Goal: Task Accomplishment & Management: Manage account settings

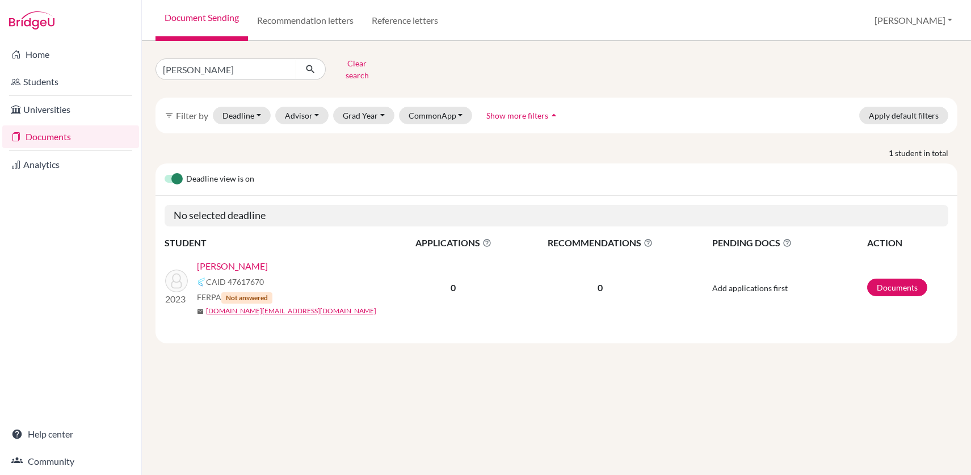
click at [254, 259] on link "Ng, Dennis Jun Sheng" at bounding box center [232, 266] width 71 height 14
click at [464, 107] on button "CommonApp" at bounding box center [436, 116] width 74 height 18
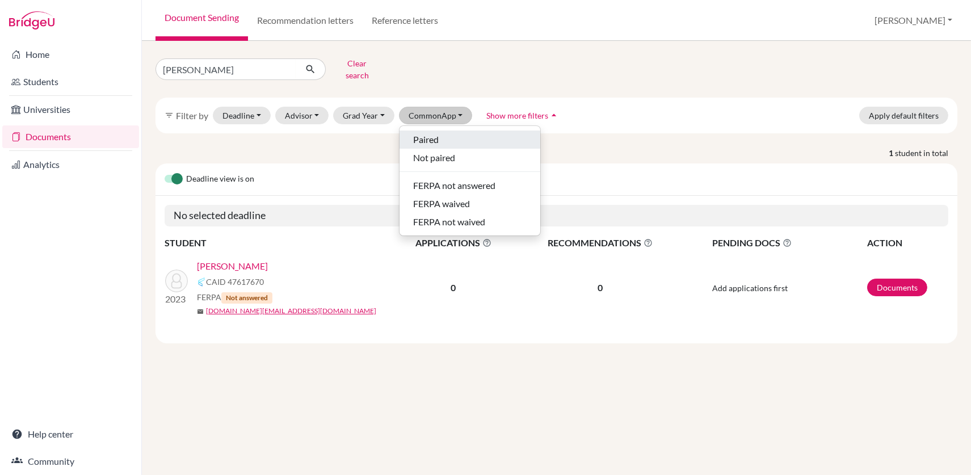
click at [430, 133] on span "Paired" at bounding box center [426, 140] width 26 height 14
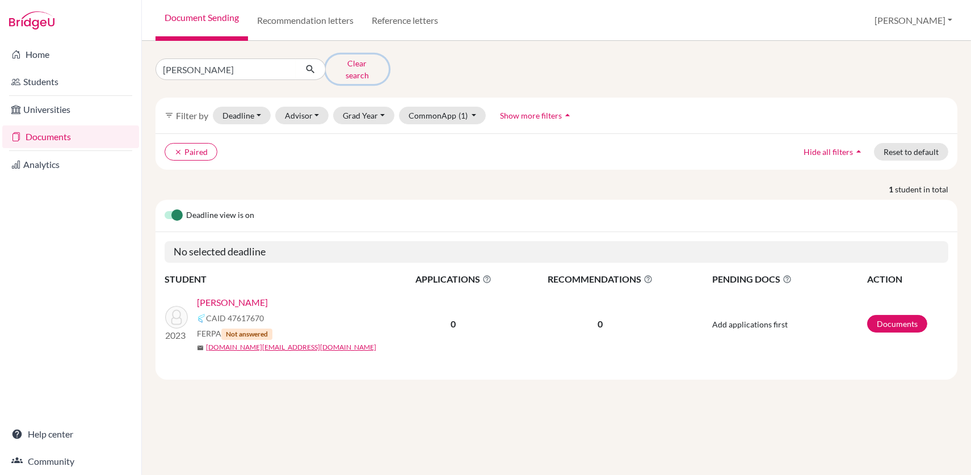
click at [366, 64] on button "Clear search" at bounding box center [357, 69] width 63 height 30
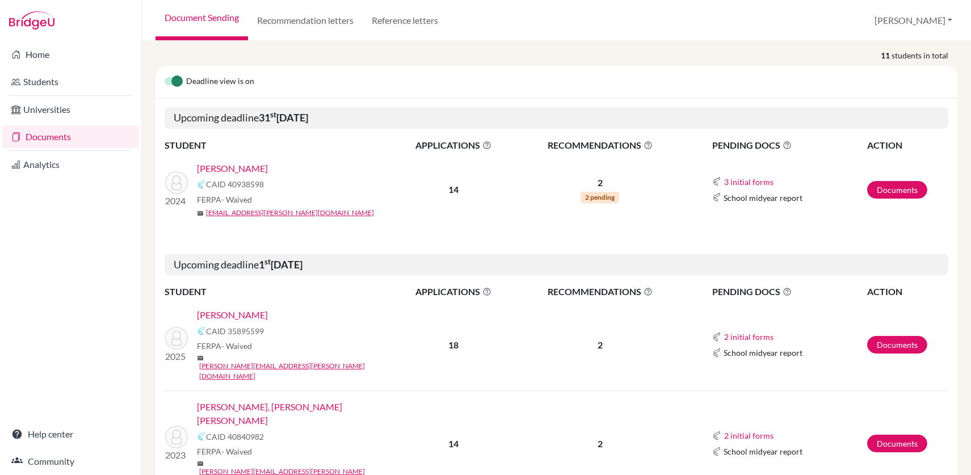
scroll to position [189, 0]
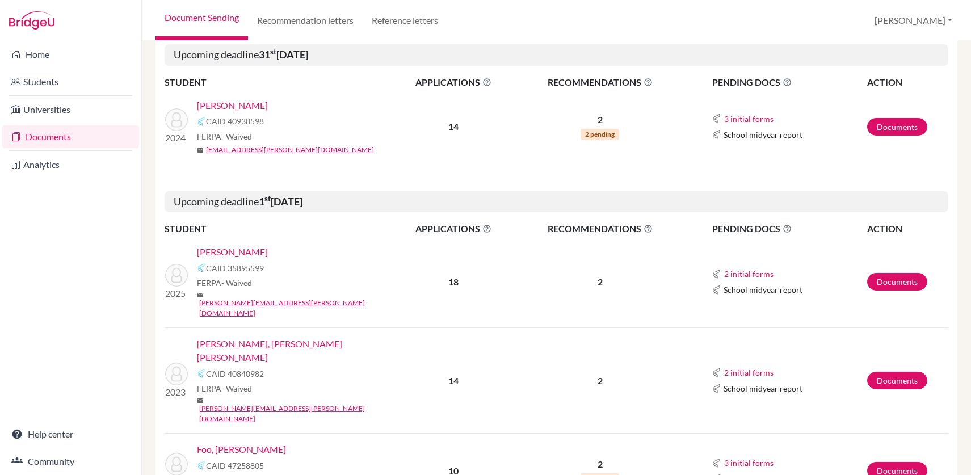
click at [236, 247] on link "[PERSON_NAME]" at bounding box center [232, 252] width 71 height 14
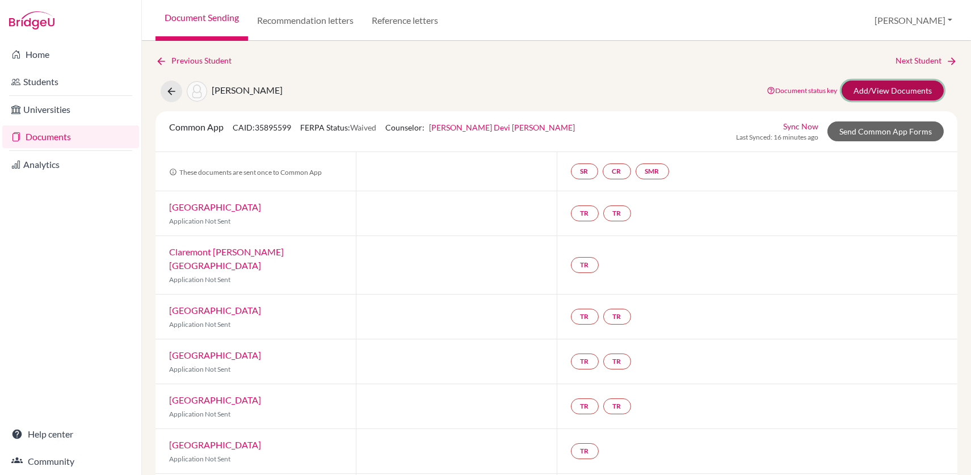
click at [897, 87] on link "Add/View Documents" at bounding box center [893, 91] width 102 height 20
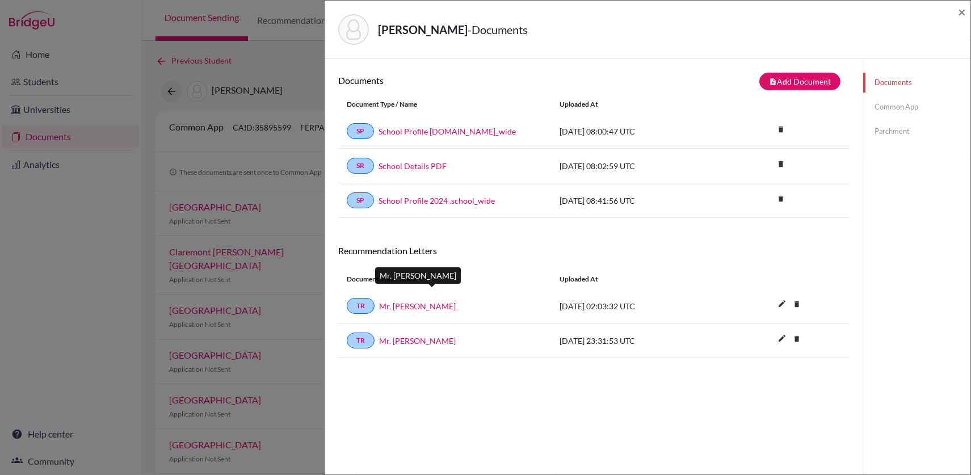
click at [406, 305] on link "Mr. [PERSON_NAME]" at bounding box center [417, 306] width 77 height 12
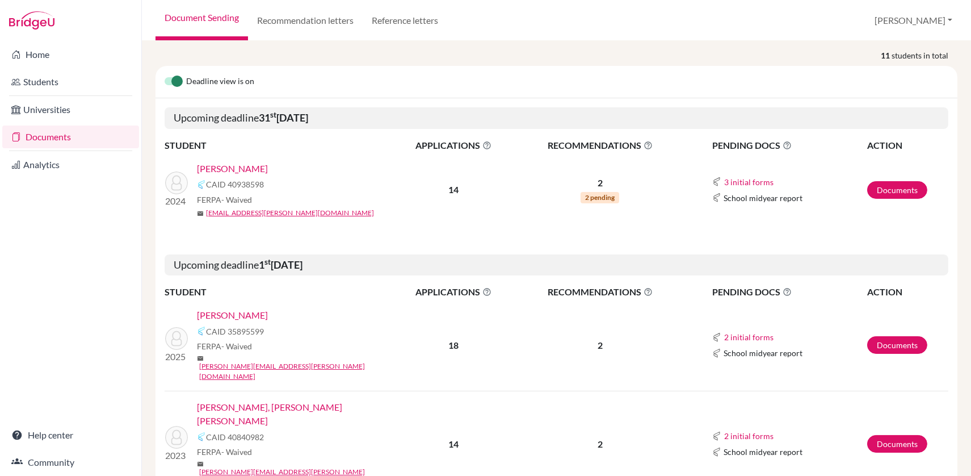
scroll to position [189, 0]
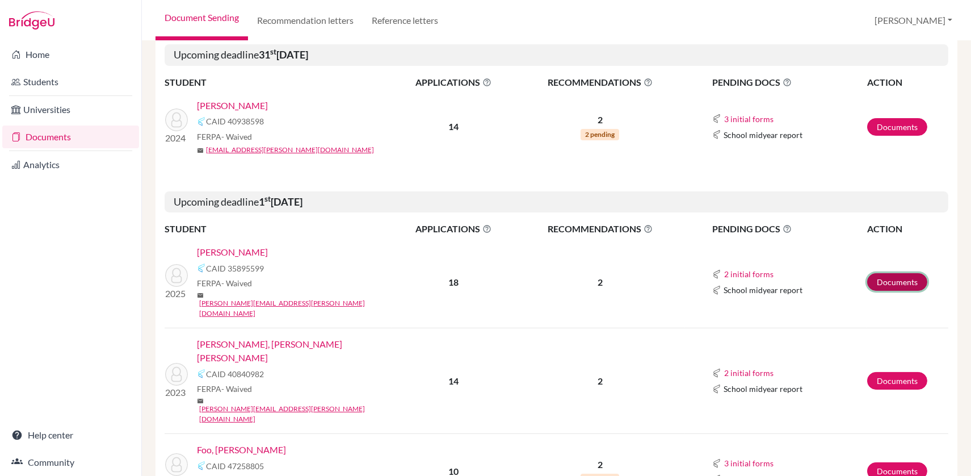
click at [885, 274] on link "Documents" at bounding box center [897, 282] width 60 height 18
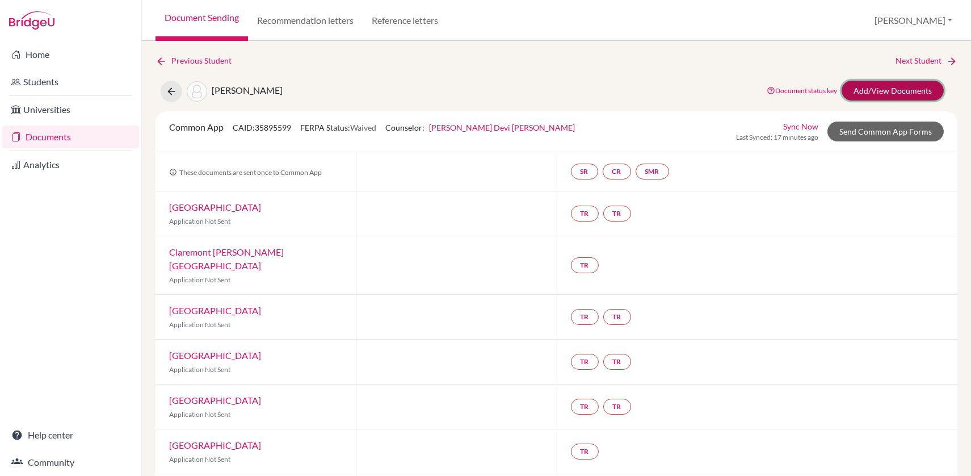
click at [901, 91] on link "Add/View Documents" at bounding box center [893, 91] width 102 height 20
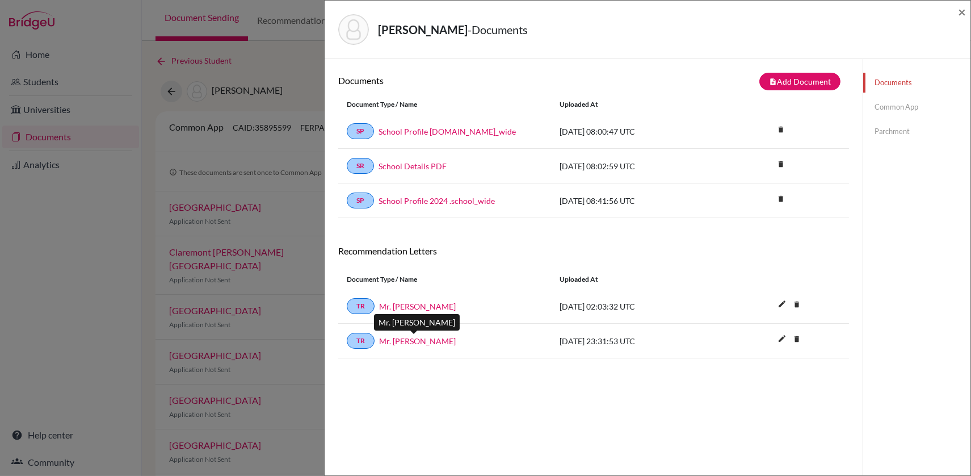
click at [418, 342] on link "Mr. Peter Thompson" at bounding box center [417, 341] width 77 height 12
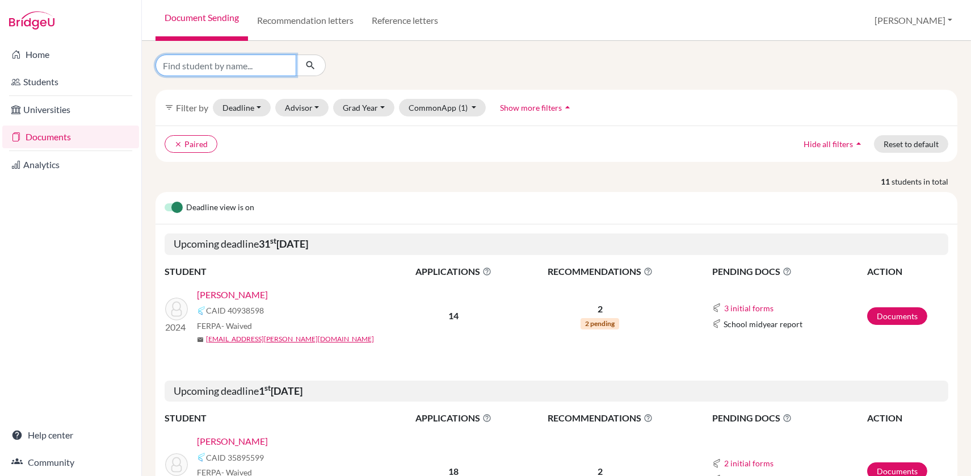
click at [246, 69] on input "Find student by name..." at bounding box center [226, 65] width 141 height 22
type input "[PERSON_NAME]"
click button "submit" at bounding box center [311, 65] width 30 height 22
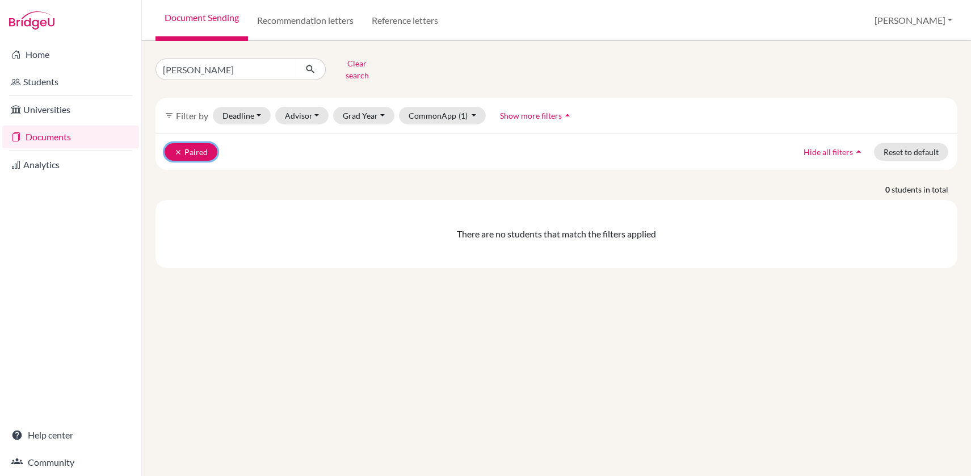
click at [180, 148] on icon "clear" at bounding box center [178, 152] width 8 height 8
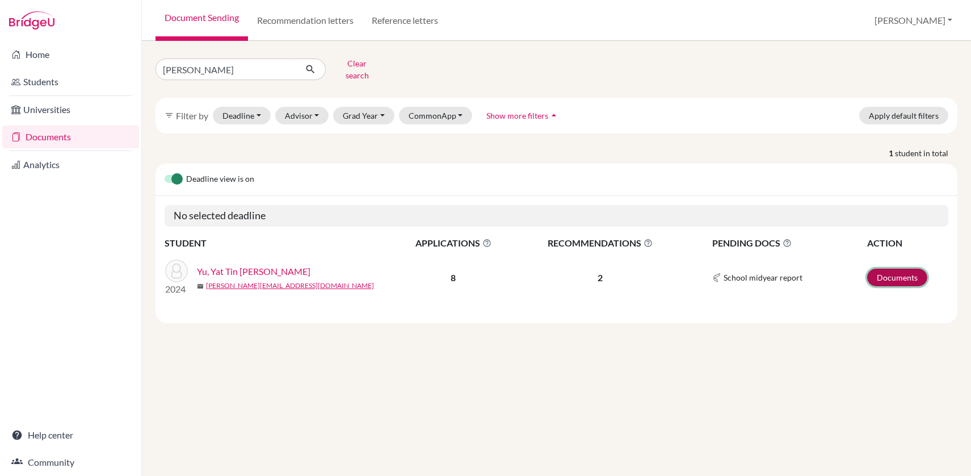
click at [897, 270] on link "Documents" at bounding box center [897, 277] width 60 height 18
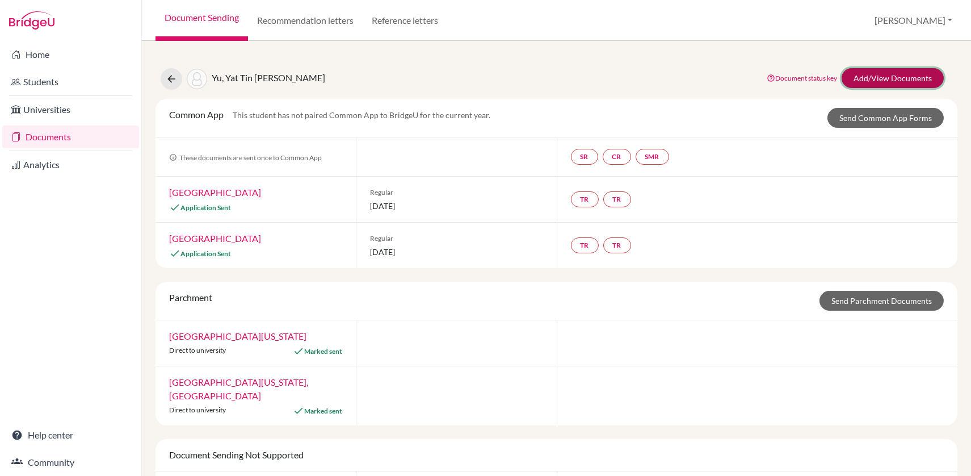
click at [909, 73] on link "Add/View Documents" at bounding box center [893, 78] width 102 height 20
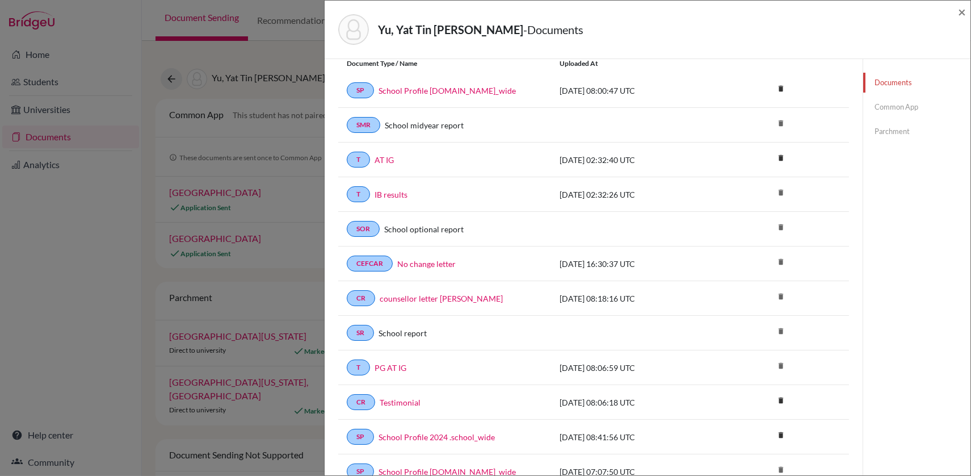
scroll to position [63, 0]
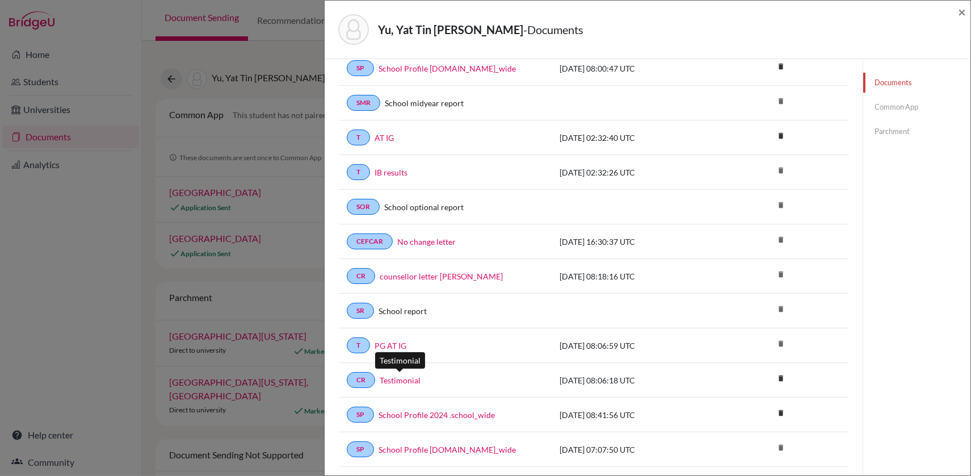
click at [404, 375] on link "Testimonial" at bounding box center [400, 380] width 41 height 12
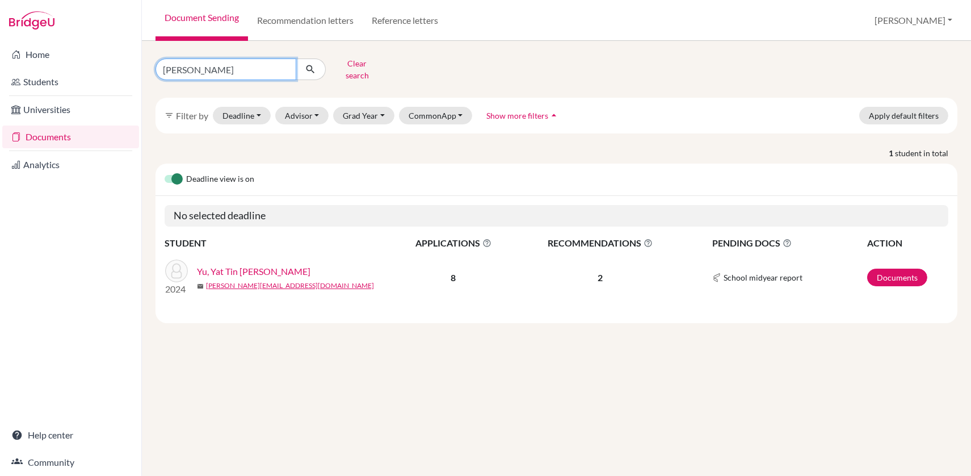
click at [209, 63] on input "[PERSON_NAME]" at bounding box center [226, 69] width 141 height 22
type input "b"
type input "ary"
click button "submit" at bounding box center [311, 69] width 30 height 22
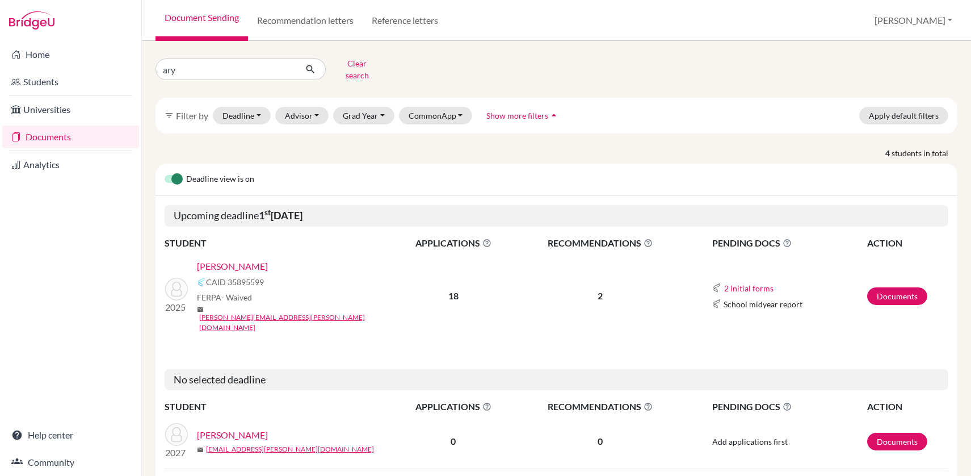
click at [240, 259] on link "[PERSON_NAME]" at bounding box center [232, 266] width 71 height 14
click at [241, 259] on link "[PERSON_NAME]" at bounding box center [232, 266] width 71 height 14
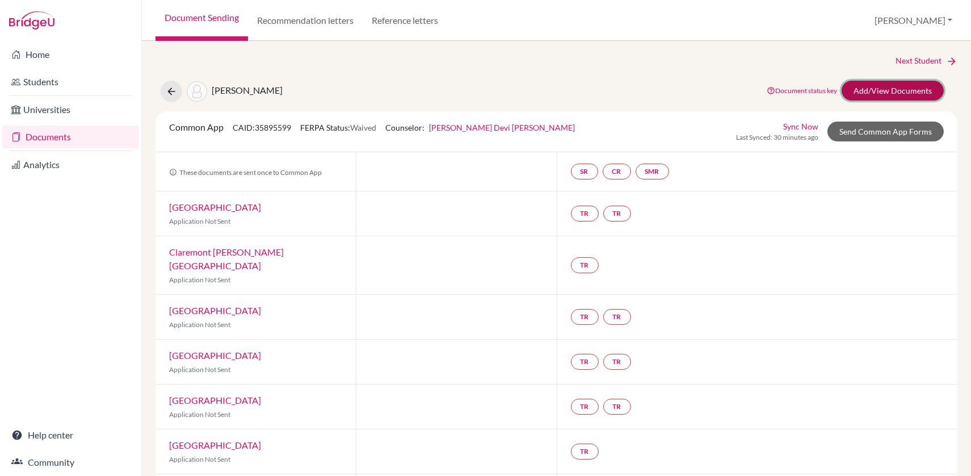
click at [908, 89] on link "Add/View Documents" at bounding box center [893, 91] width 102 height 20
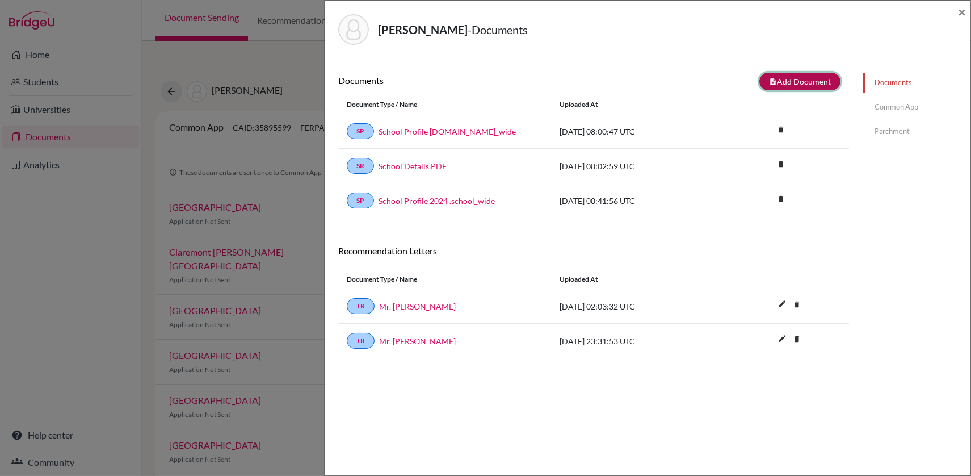
click at [803, 77] on button "note_add Add Document" at bounding box center [799, 82] width 81 height 18
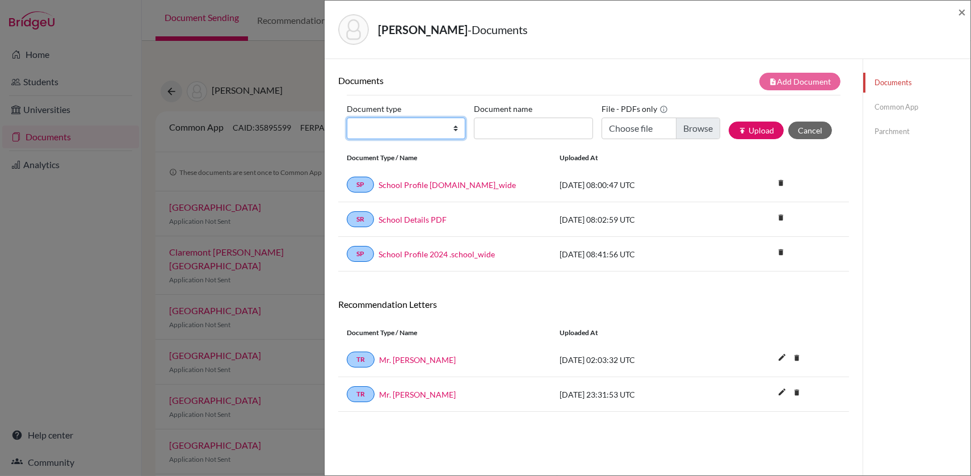
click at [452, 130] on select "Change explanation for Common App reports Counselor recommendation Internationa…" at bounding box center [406, 128] width 119 height 22
select select "2"
click at [347, 117] on select "Change explanation for Common App reports Counselor recommendation Internationa…" at bounding box center [406, 128] width 119 height 22
click at [531, 130] on input "Document name" at bounding box center [533, 128] width 119 height 22
type input "PG AT IG"
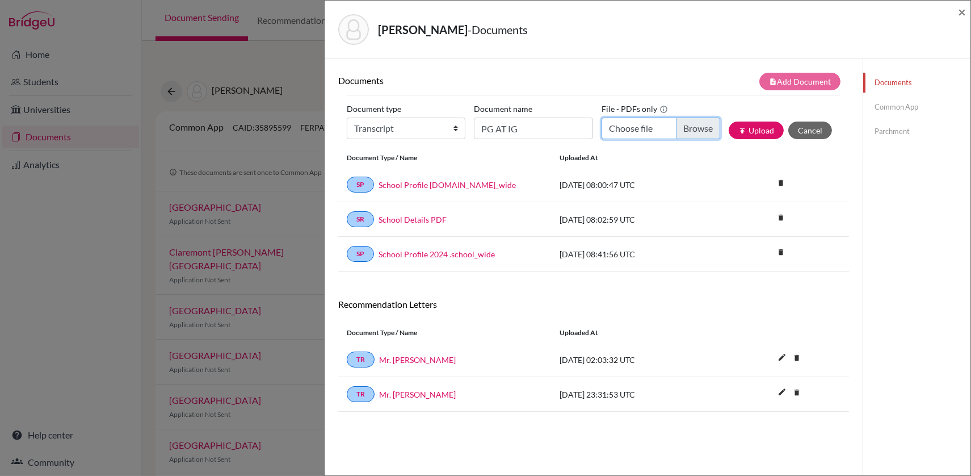
click at [695, 128] on input "Choose file" at bounding box center [661, 128] width 119 height 22
type input "C:\fakepath\Aryav Bhesania PG AT IG.pdf"
click at [763, 133] on button "publish Upload" at bounding box center [756, 130] width 55 height 18
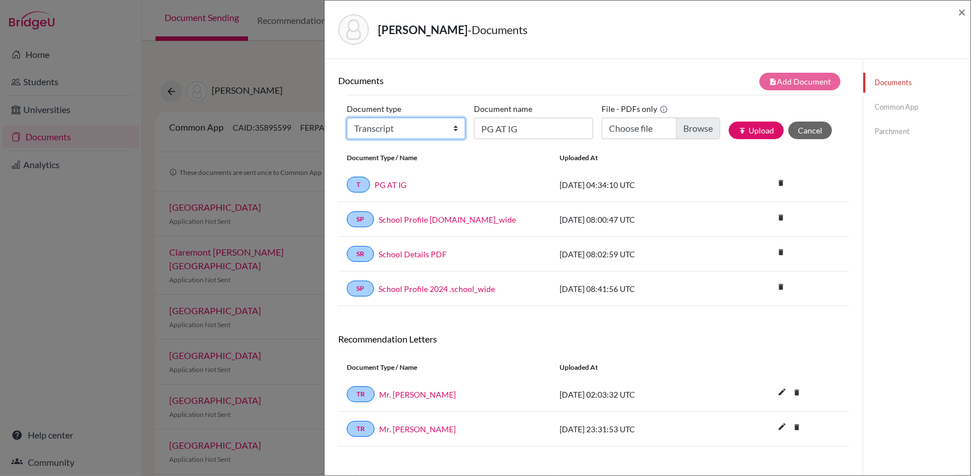
click at [456, 127] on select "Change explanation for Common App reports Counselor recommendation Internationa…" at bounding box center [406, 128] width 119 height 22
select select "4"
click at [347, 117] on select "Change explanation for Common App reports Counselor recommendation Internationa…" at bounding box center [406, 128] width 119 height 22
click at [510, 124] on input "PG AT IG" at bounding box center [533, 128] width 119 height 22
type input "Testimonial"
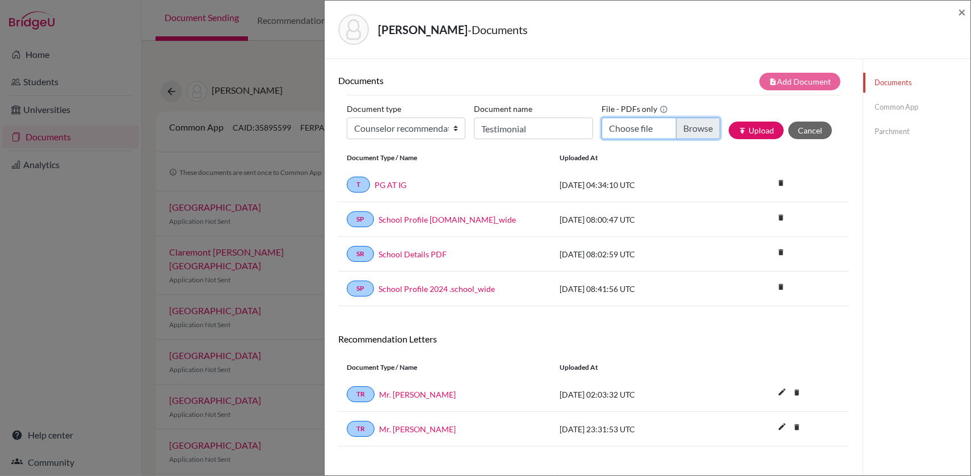
click at [682, 131] on input "Choose file" at bounding box center [661, 128] width 119 height 22
type input "C:\fakepath\AryavB_Testimonial.pdf"
click at [754, 129] on button "publish Upload" at bounding box center [756, 130] width 55 height 18
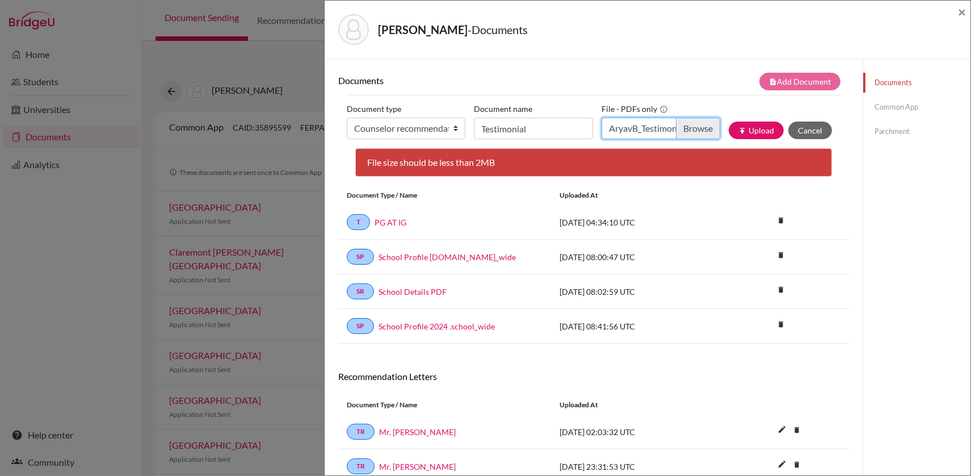
click at [692, 131] on input "AryavB_Testimonial.pdf" at bounding box center [661, 128] width 119 height 22
click at [749, 133] on button "publish Upload" at bounding box center [756, 130] width 55 height 18
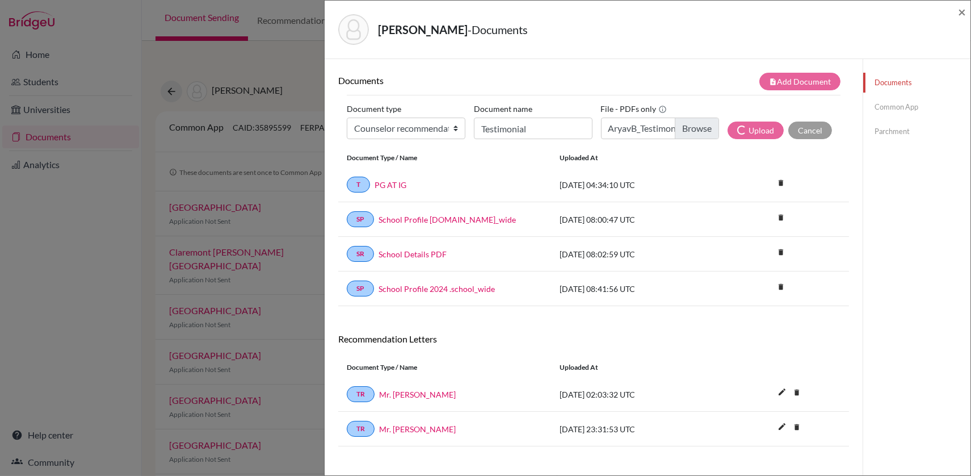
click at [813, 142] on div "Document type Change explanation for Common App reports Counselor recommendatio…" at bounding box center [594, 124] width 494 height 48
click at [700, 128] on input "AryavB_Testimonial.pdf" at bounding box center [660, 128] width 119 height 22
click at [686, 133] on input "AryavB_Testimonial.pdf" at bounding box center [660, 128] width 119 height 22
click at [659, 108] on icon at bounding box center [663, 109] width 9 height 9
click at [958, 7] on span "×" at bounding box center [962, 11] width 8 height 16
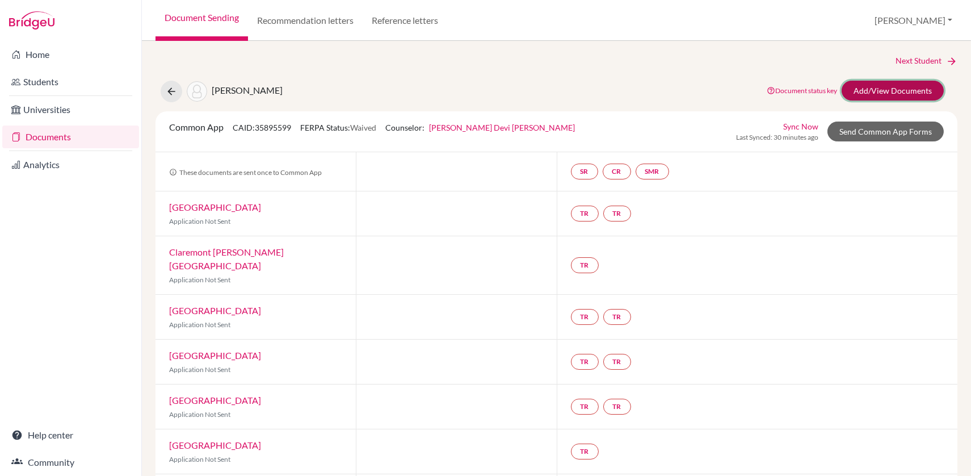
click at [897, 88] on link "Add/View Documents" at bounding box center [893, 91] width 102 height 20
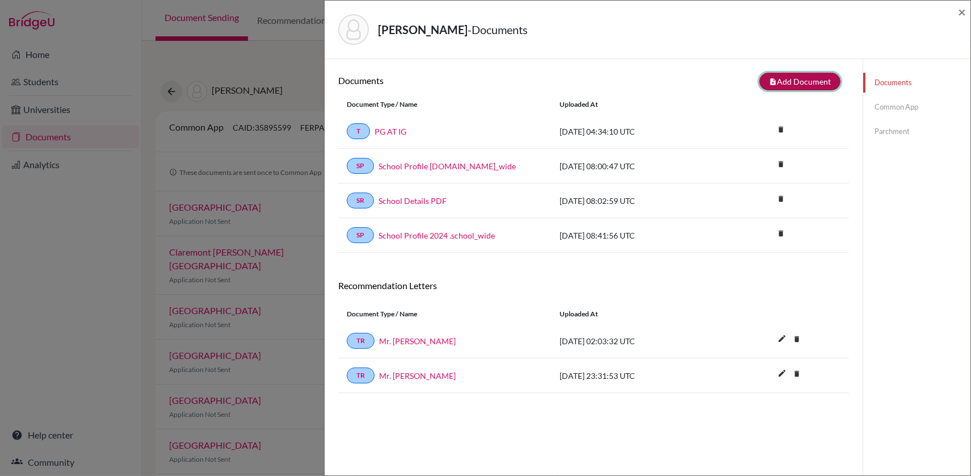
click at [785, 79] on button "note_add Add Document" at bounding box center [799, 82] width 81 height 18
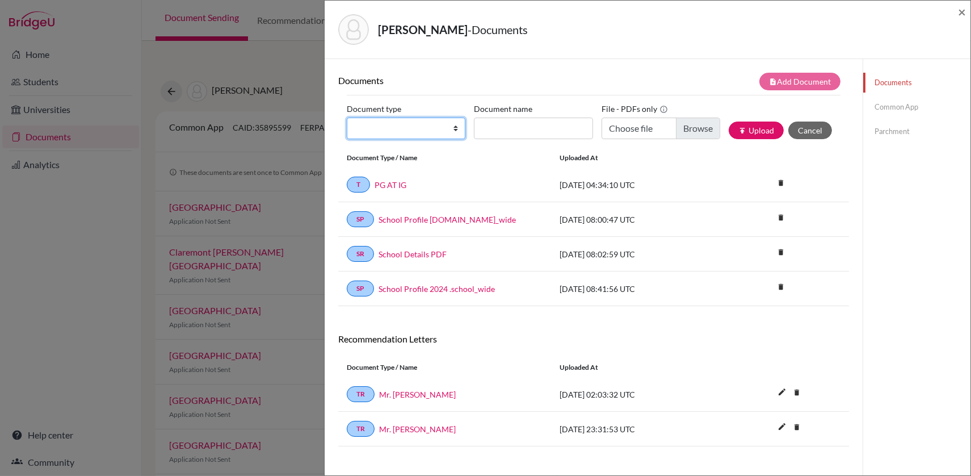
click at [453, 131] on select "Change explanation for Common App reports Counselor recommendation Internationa…" at bounding box center [406, 128] width 119 height 22
select select "4"
click at [347, 117] on select "Change explanation for Common App reports Counselor recommendation Internationa…" at bounding box center [406, 128] width 119 height 22
click at [522, 129] on input "Document name" at bounding box center [533, 128] width 119 height 22
type input "Testimonial"
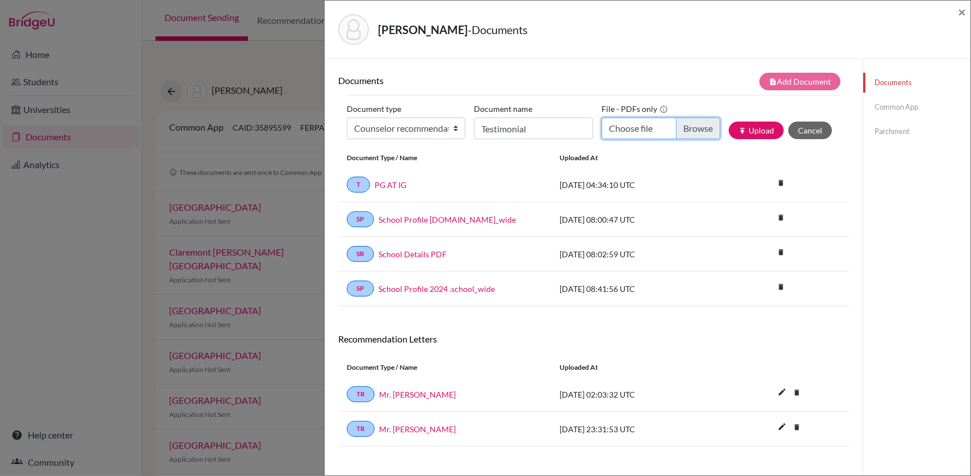
click at [687, 135] on input "Choose file" at bounding box center [661, 128] width 119 height 22
type input "C:\fakepath\AryavB_Testimonial.pdf"
click at [738, 127] on icon "publish" at bounding box center [742, 131] width 8 height 8
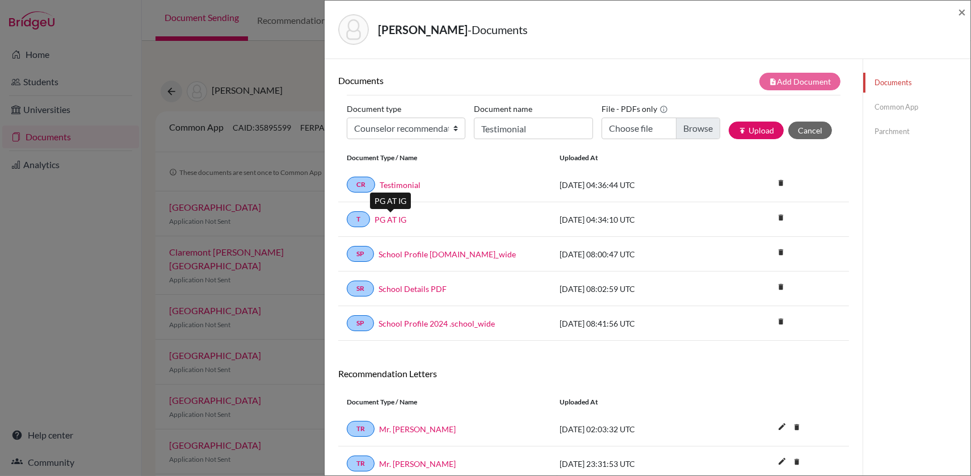
click at [394, 220] on link "PG AT IG" at bounding box center [391, 219] width 32 height 12
click at [406, 187] on link "Testimonial" at bounding box center [400, 185] width 41 height 12
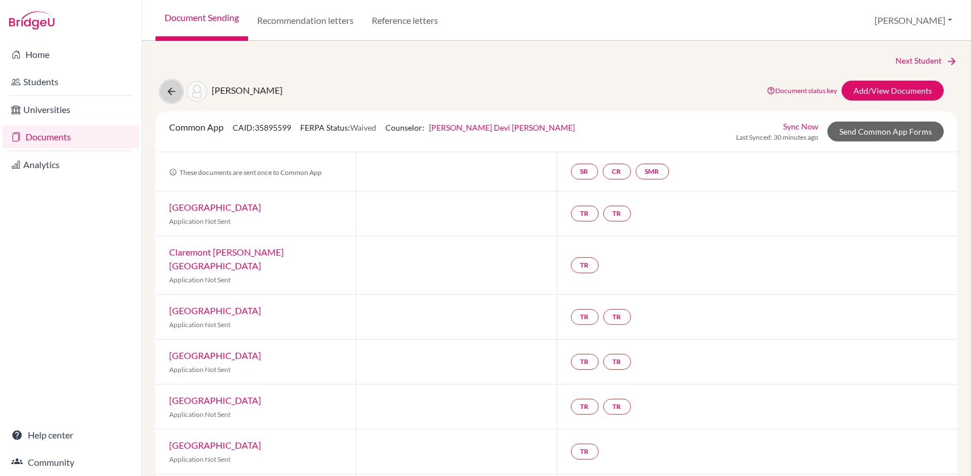
click at [175, 96] on icon at bounding box center [171, 91] width 11 height 11
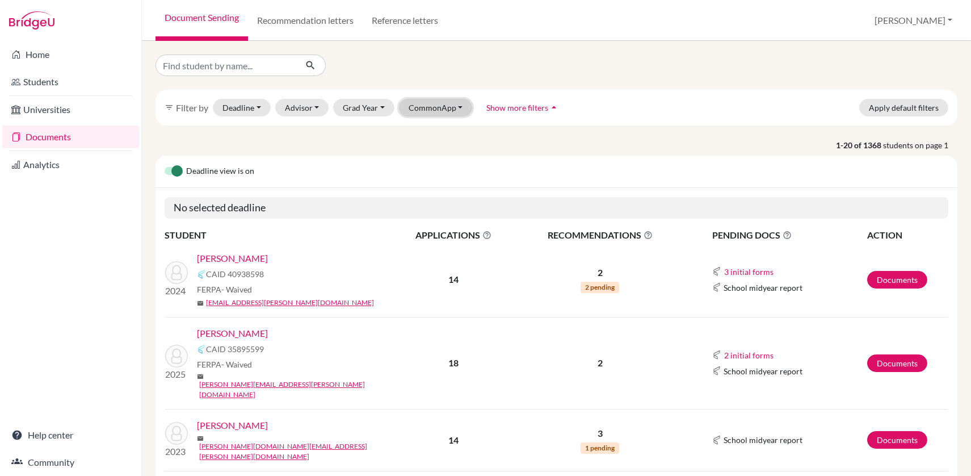
click at [436, 110] on button "CommonApp" at bounding box center [436, 108] width 74 height 18
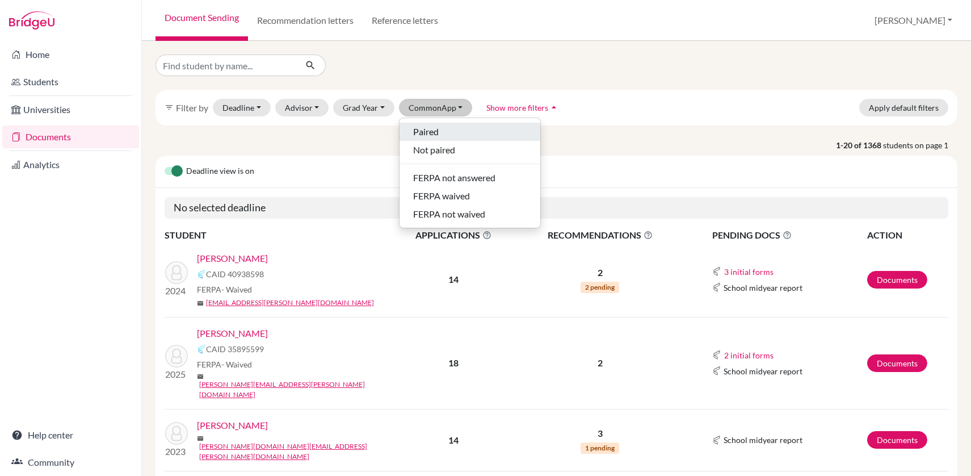
click at [423, 135] on span "Paired" at bounding box center [426, 132] width 26 height 14
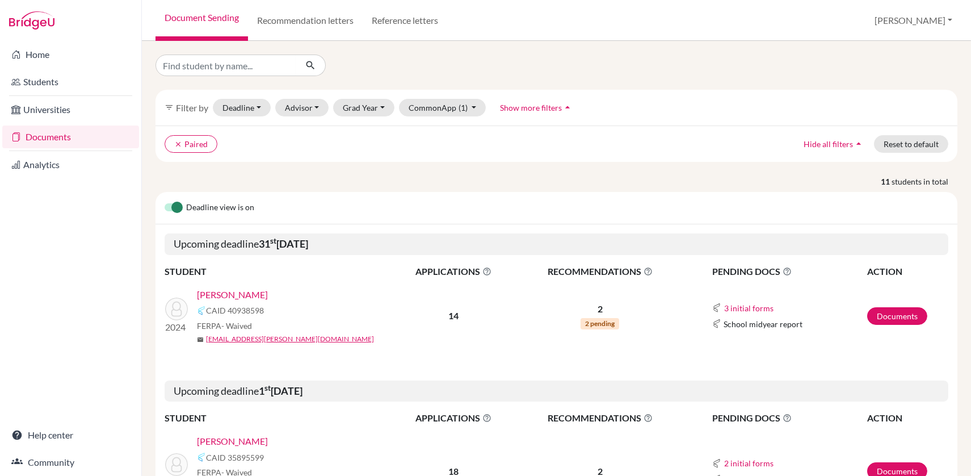
scroll to position [189, 0]
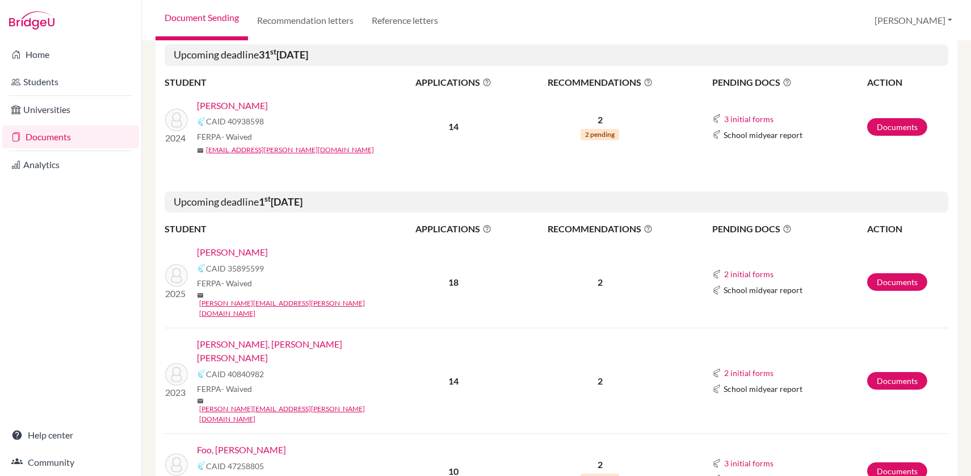
click at [268, 104] on link "[PERSON_NAME]" at bounding box center [232, 106] width 71 height 14
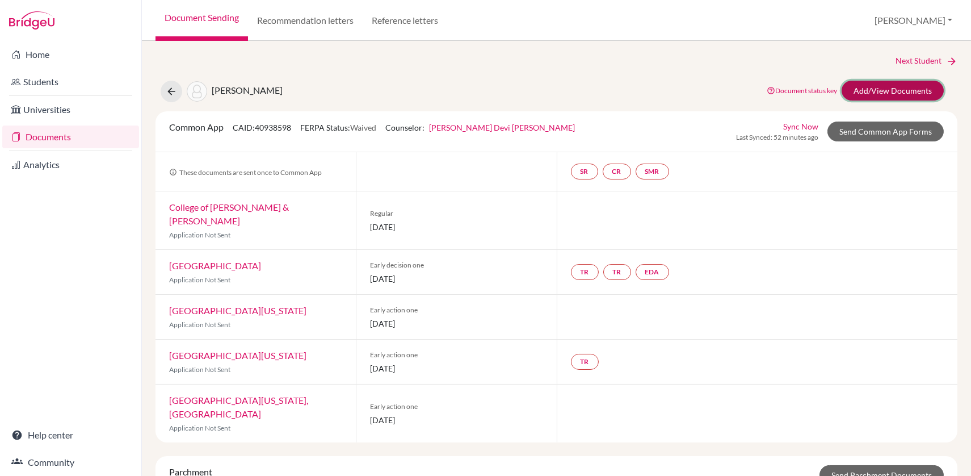
click at [900, 86] on link "Add/View Documents" at bounding box center [893, 91] width 102 height 20
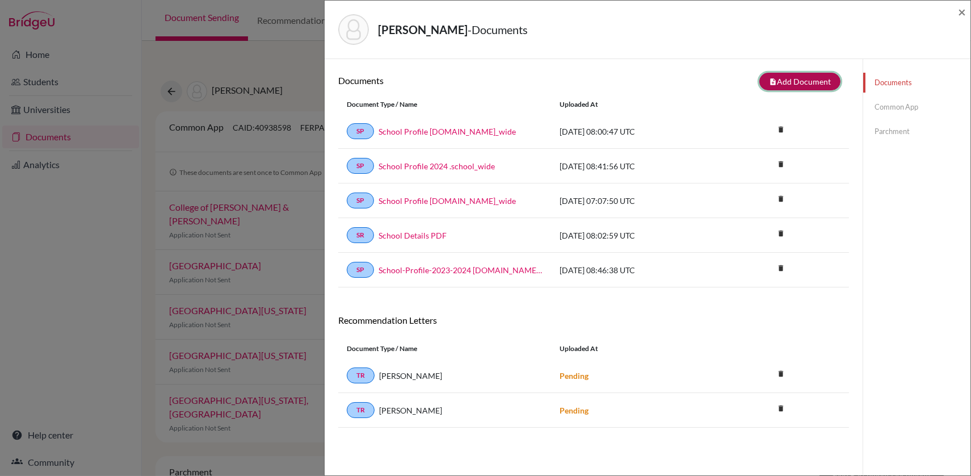
click at [805, 79] on button "note_add Add Document" at bounding box center [799, 82] width 81 height 18
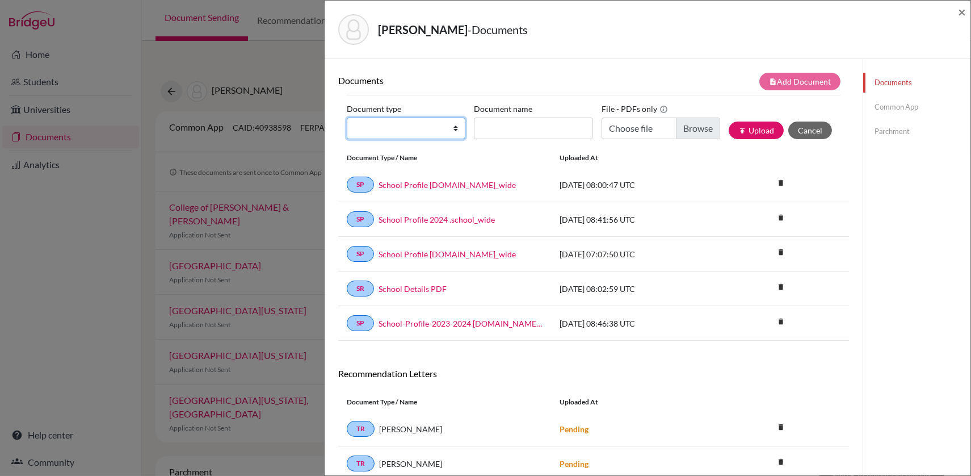
click at [449, 128] on select "Change explanation for Common App reports Counselor recommendation Internationa…" at bounding box center [406, 128] width 119 height 22
select select "2"
click at [347, 117] on select "Change explanation for Common App reports Counselor recommendation Internationa…" at bounding box center [406, 128] width 119 height 22
click at [518, 125] on input "Document name" at bounding box center [533, 128] width 119 height 22
type input "IB AT IG"
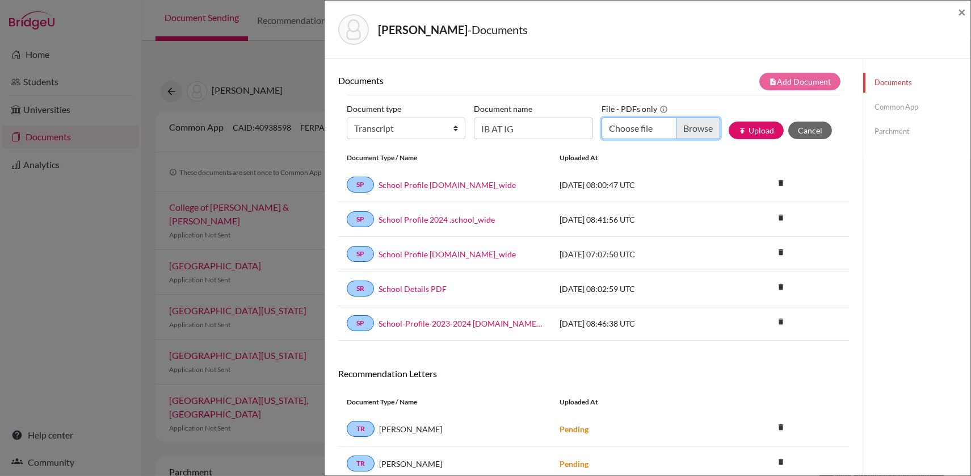
click at [693, 132] on input "Choose file" at bounding box center [661, 128] width 119 height 22
type input "C:\fakepath\Amit Chacko IB AT IG.pdf"
click at [761, 132] on button "publish Upload" at bounding box center [756, 130] width 55 height 18
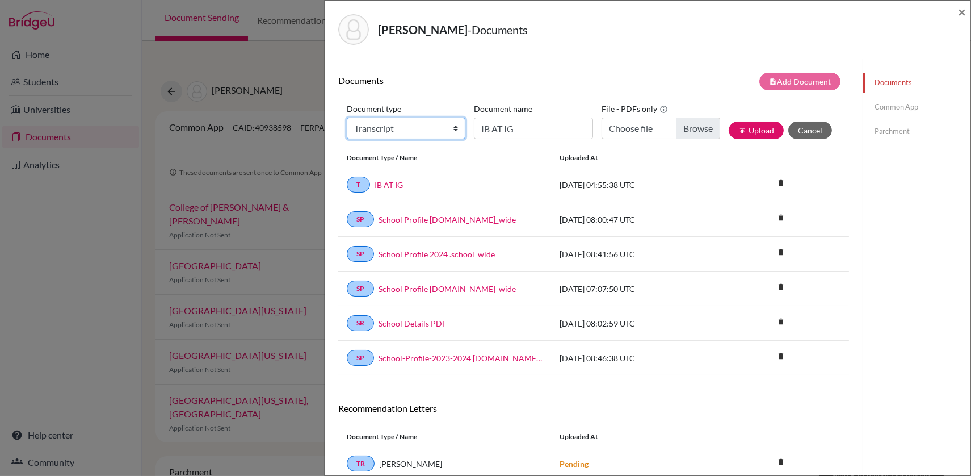
click at [458, 127] on select "Change explanation for Common App reports Counselor recommendation Internationa…" at bounding box center [406, 128] width 119 height 22
select select "4"
click at [347, 117] on select "Change explanation for Common App reports Counselor recommendation Internationa…" at bounding box center [406, 128] width 119 height 22
click at [513, 132] on input "IB AT IG" at bounding box center [533, 128] width 119 height 22
type input "Testimonial"
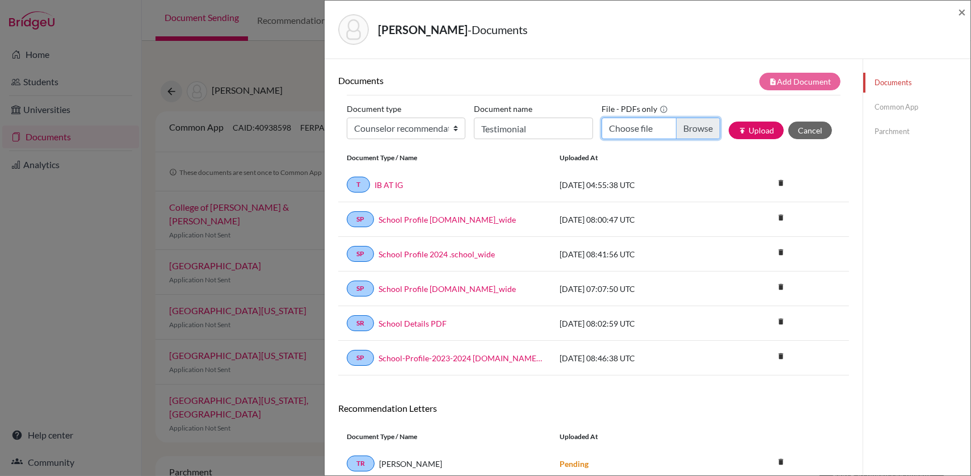
click at [696, 128] on input "Choose file" at bounding box center [661, 128] width 119 height 22
type input "C:\fakepath\Amit Chacko Testimonial L.pdf"
click at [751, 128] on button "publish Upload" at bounding box center [756, 130] width 55 height 18
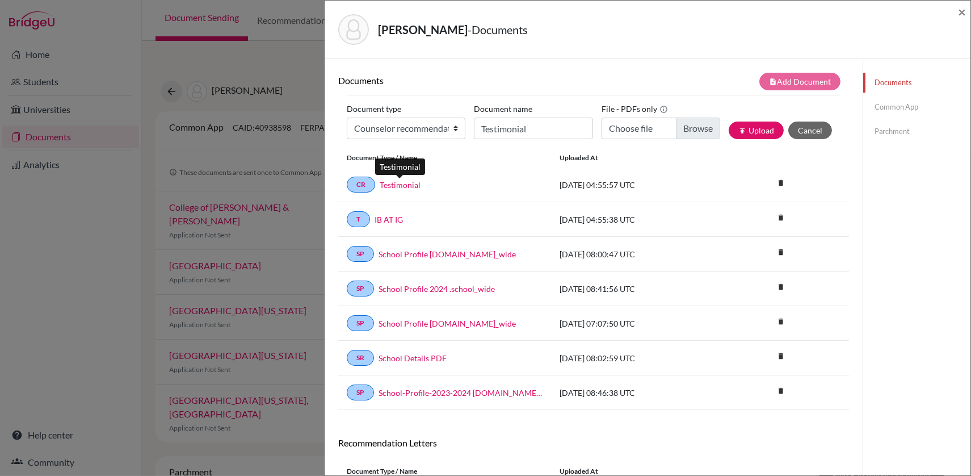
click at [402, 185] on link "Testimonial" at bounding box center [400, 185] width 41 height 12
click at [394, 219] on link "IB AT IG" at bounding box center [389, 219] width 28 height 12
click at [966, 12] on div "Chacko, Amit Kochackan - Documents ×" at bounding box center [648, 30] width 646 height 58
click at [409, 183] on link "Testimonial" at bounding box center [400, 185] width 41 height 12
click at [390, 220] on link "IB AT IG" at bounding box center [389, 219] width 28 height 12
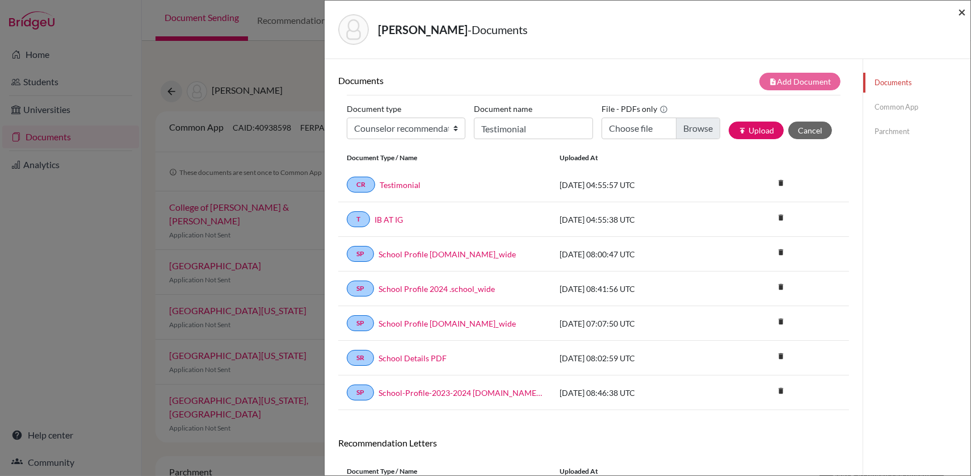
drag, startPoint x: 962, startPoint y: 12, endPoint x: 935, endPoint y: 25, distance: 29.5
click at [963, 12] on span "×" at bounding box center [962, 11] width 8 height 16
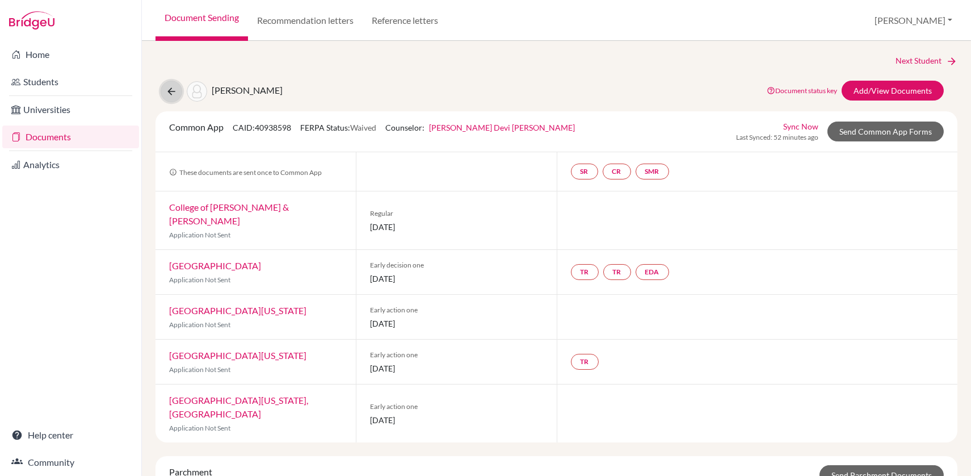
drag, startPoint x: 171, startPoint y: 91, endPoint x: 241, endPoint y: 174, distance: 107.6
click at [171, 91] on icon at bounding box center [171, 91] width 11 height 11
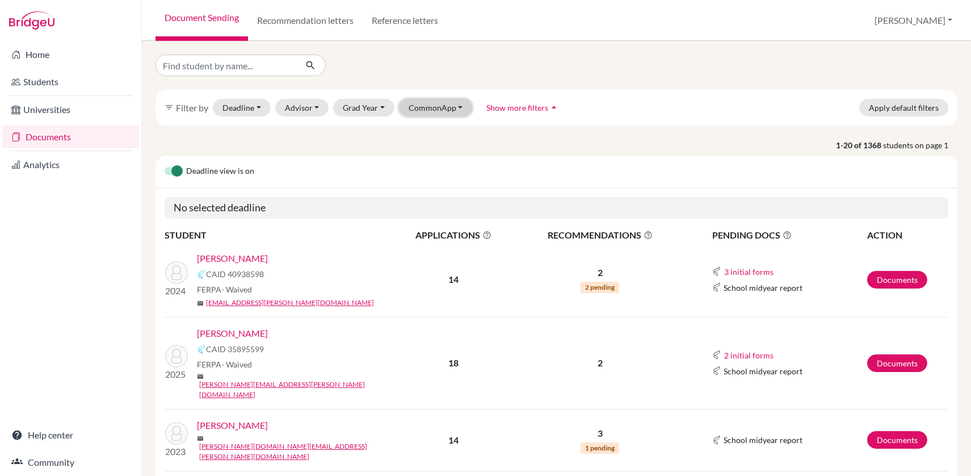
click at [442, 101] on button "CommonApp" at bounding box center [436, 108] width 74 height 18
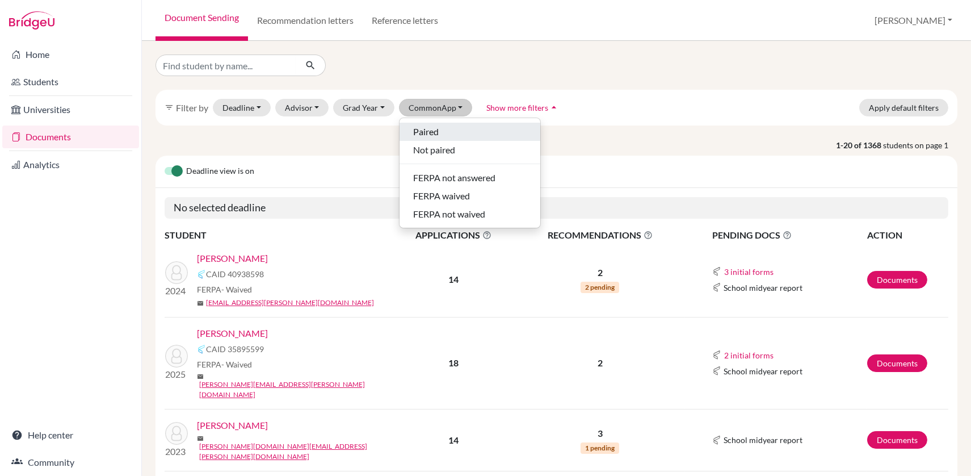
drag, startPoint x: 430, startPoint y: 132, endPoint x: 578, endPoint y: 299, distance: 223.2
click at [430, 132] on span "Paired" at bounding box center [426, 132] width 26 height 14
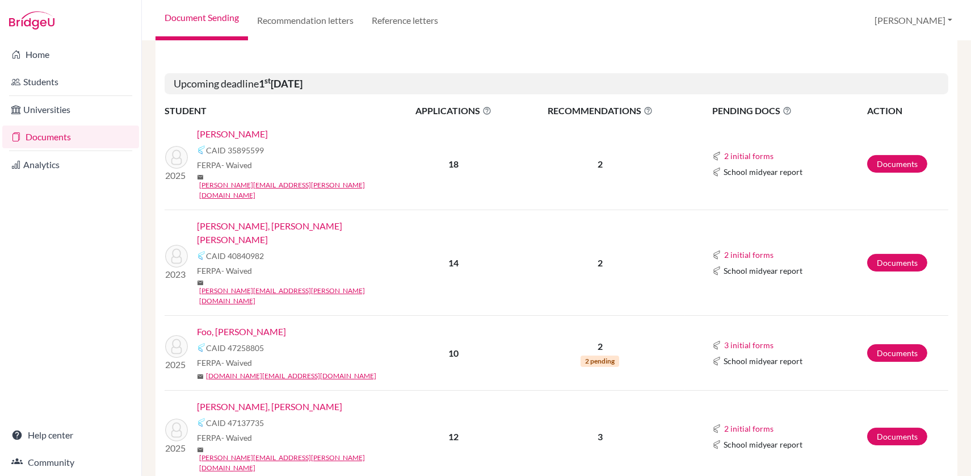
scroll to position [315, 0]
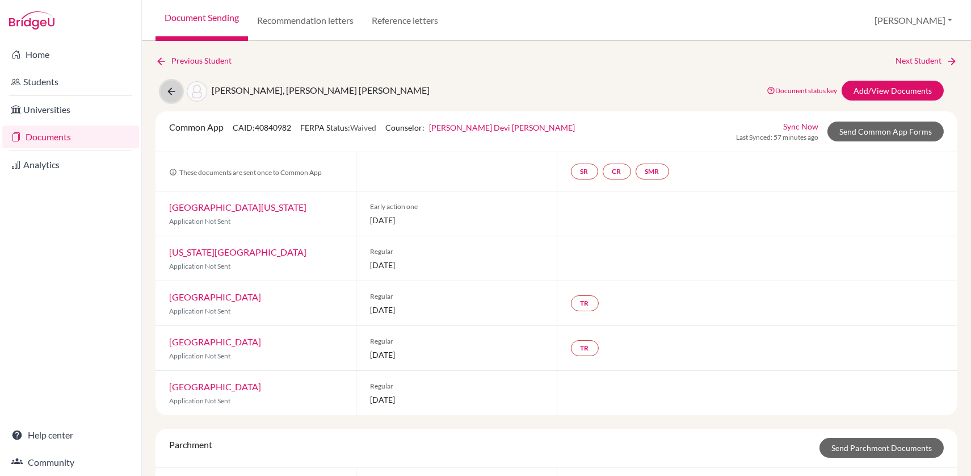
drag, startPoint x: 166, startPoint y: 90, endPoint x: 307, endPoint y: 246, distance: 209.8
click at [167, 91] on icon at bounding box center [171, 91] width 11 height 11
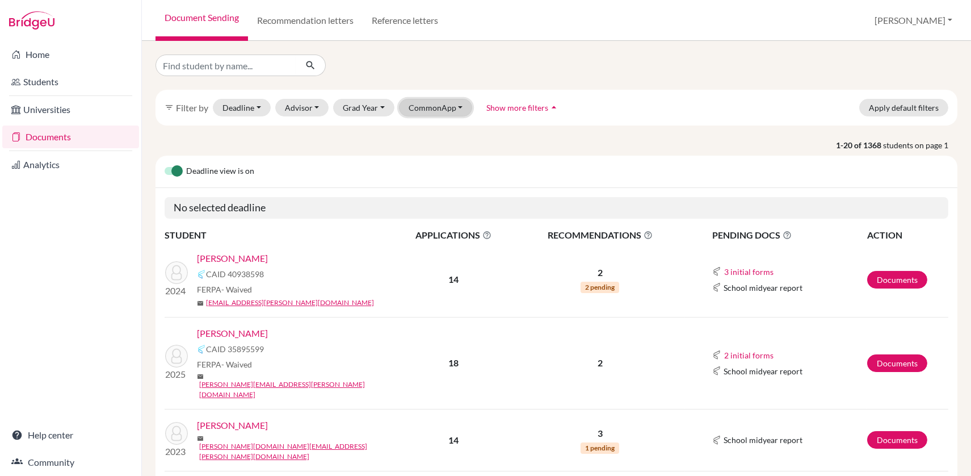
click at [440, 109] on button "CommonApp" at bounding box center [436, 108] width 74 height 18
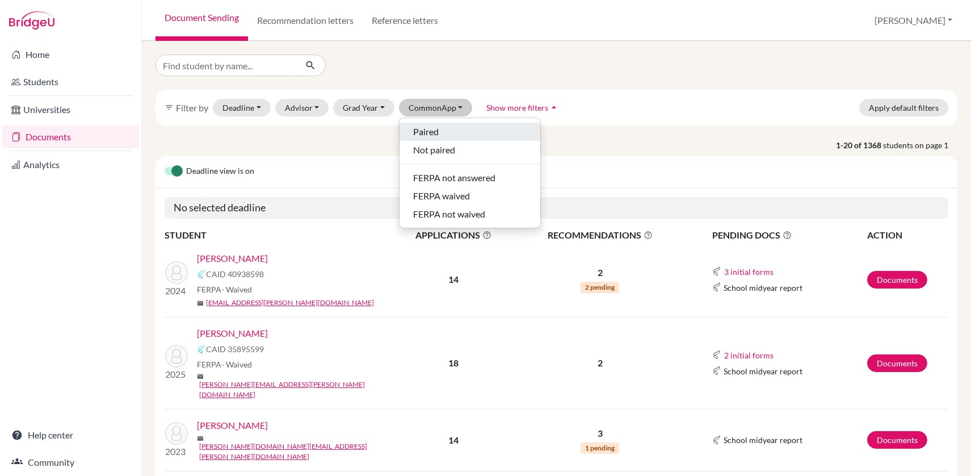
click at [433, 129] on span "Paired" at bounding box center [426, 132] width 26 height 14
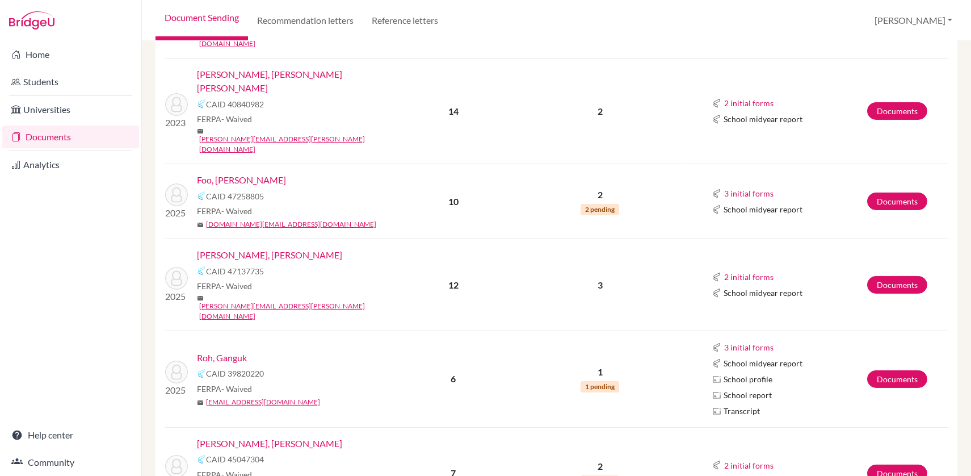
scroll to position [332, 0]
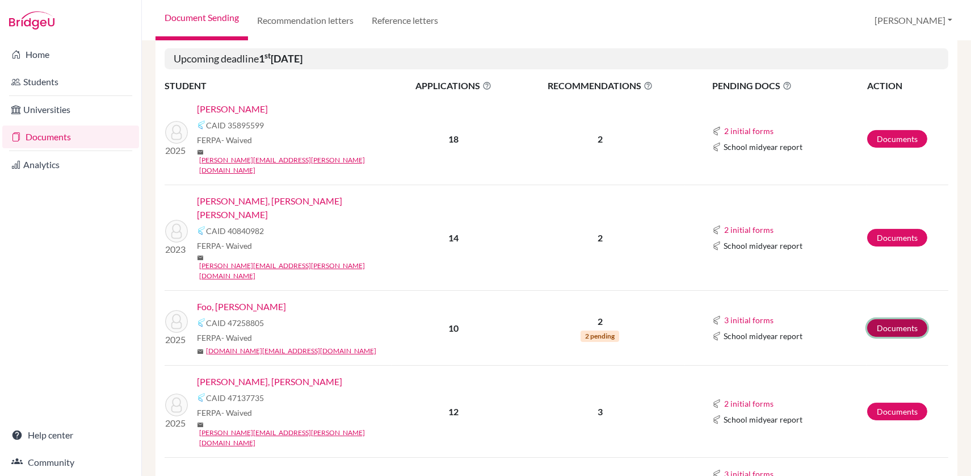
click at [896, 319] on link "Documents" at bounding box center [897, 328] width 60 height 18
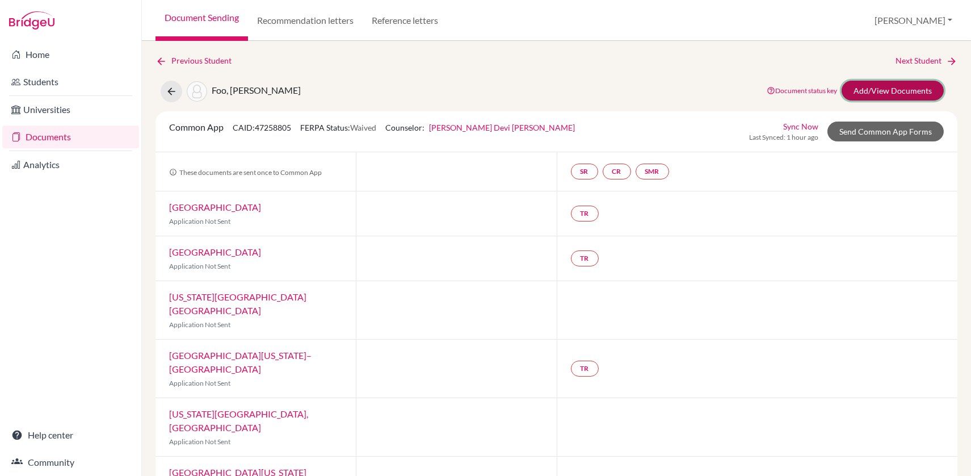
click at [901, 90] on link "Add/View Documents" at bounding box center [893, 91] width 102 height 20
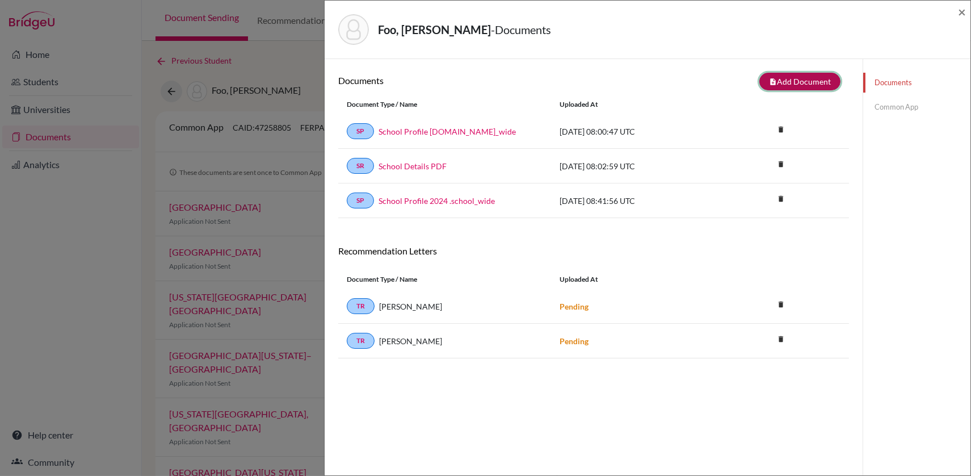
click at [801, 80] on button "note_add Add Document" at bounding box center [799, 82] width 81 height 18
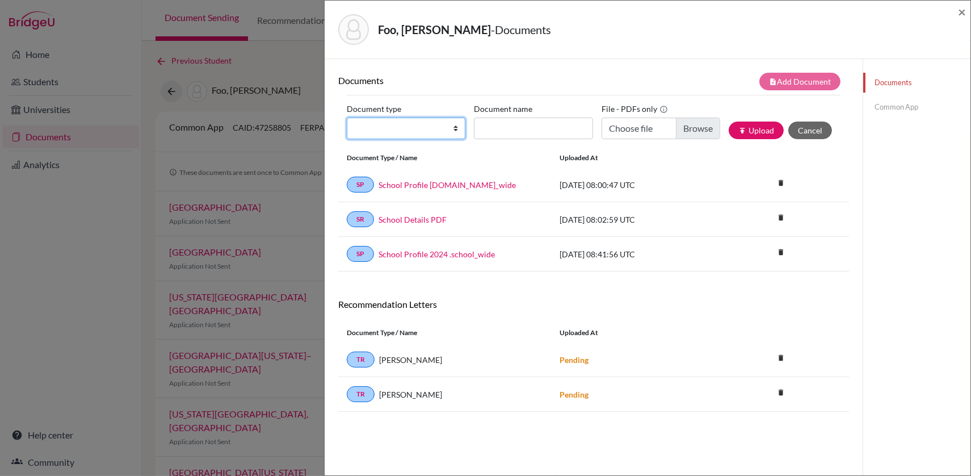
click at [397, 128] on select "Change explanation for Common App reports Counselor recommendation Internationa…" at bounding box center [406, 128] width 119 height 22
select select "2"
click at [347, 117] on select "Change explanation for Common App reports Counselor recommendation Internationa…" at bounding box center [406, 128] width 119 height 22
click at [497, 128] on input "Document name" at bounding box center [533, 128] width 119 height 22
type input "PG AT IG"
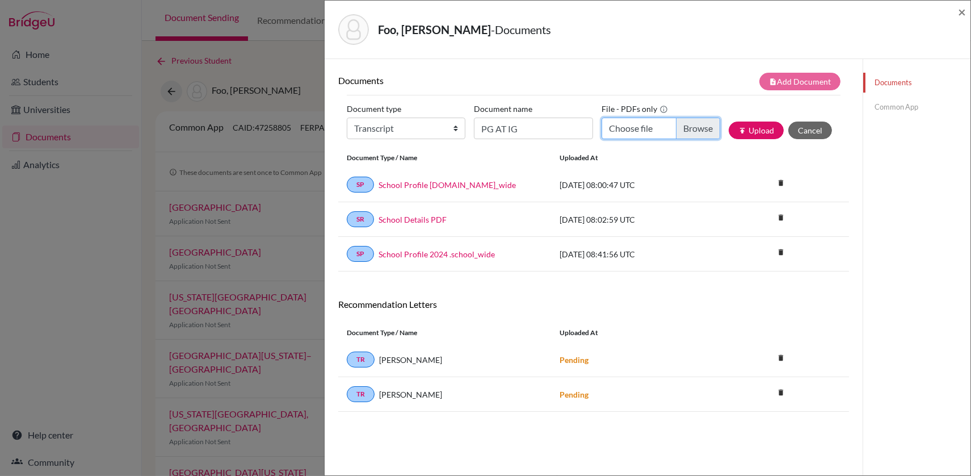
click at [689, 131] on input "Choose file" at bounding box center [661, 128] width 119 height 22
type input "C:\fakepath\Kenzie Foo PG AT IG.pdf"
click at [758, 126] on button "publish Upload" at bounding box center [756, 130] width 55 height 18
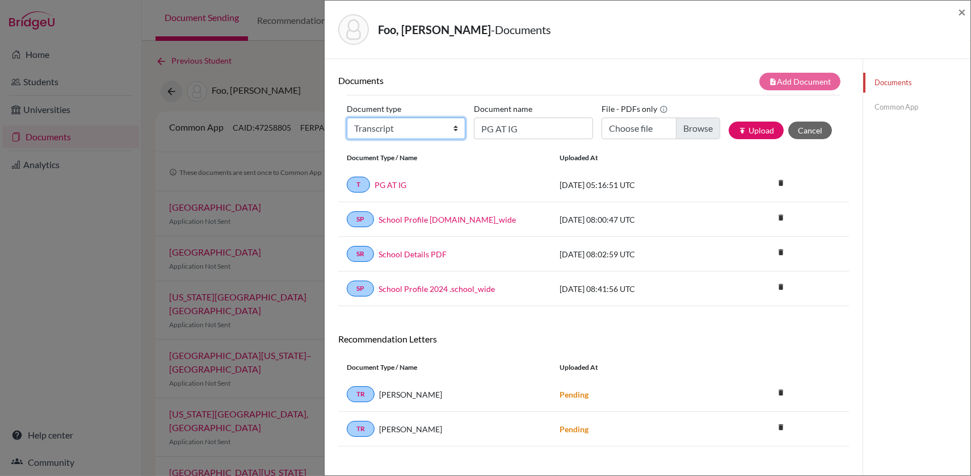
click at [459, 132] on select "Change explanation for Common App reports Counselor recommendation Internationa…" at bounding box center [406, 128] width 119 height 22
select select "4"
click at [347, 117] on select "Change explanation for Common App reports Counselor recommendation Internationa…" at bounding box center [406, 128] width 119 height 22
click at [512, 135] on input "PG AT IG" at bounding box center [533, 128] width 119 height 22
type input "Testimonial"
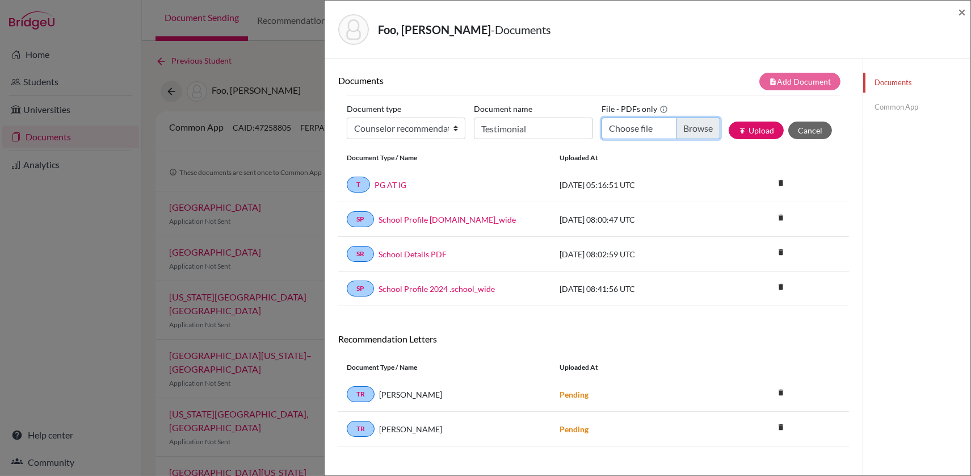
click at [698, 130] on input "Choose file" at bounding box center [661, 128] width 119 height 22
type input "C:\fakepath\Kenzie Foo Testimonial.pdf"
click at [738, 127] on icon "publish" at bounding box center [742, 131] width 8 height 8
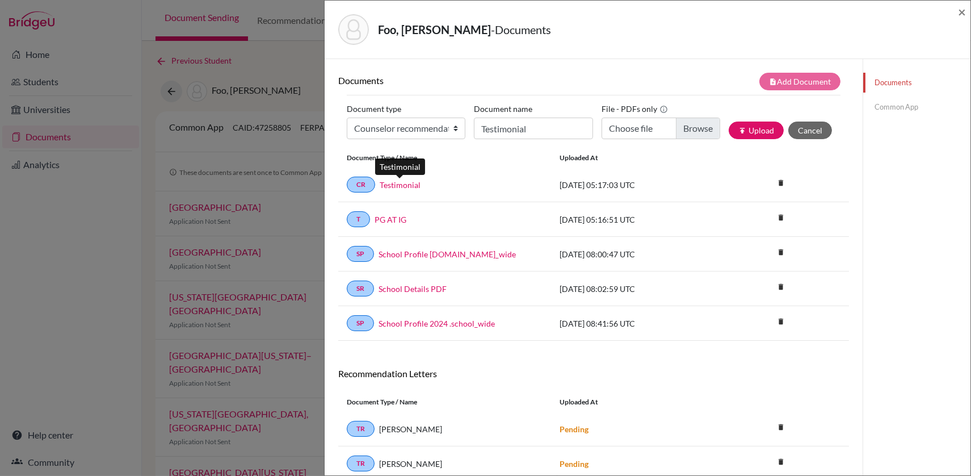
click at [413, 184] on link "Testimonial" at bounding box center [400, 185] width 41 height 12
click at [403, 183] on link "Testimonial" at bounding box center [400, 185] width 41 height 12
click at [388, 215] on link "PG AT IG" at bounding box center [391, 219] width 32 height 12
click at [773, 216] on icon "delete" at bounding box center [781, 217] width 17 height 17
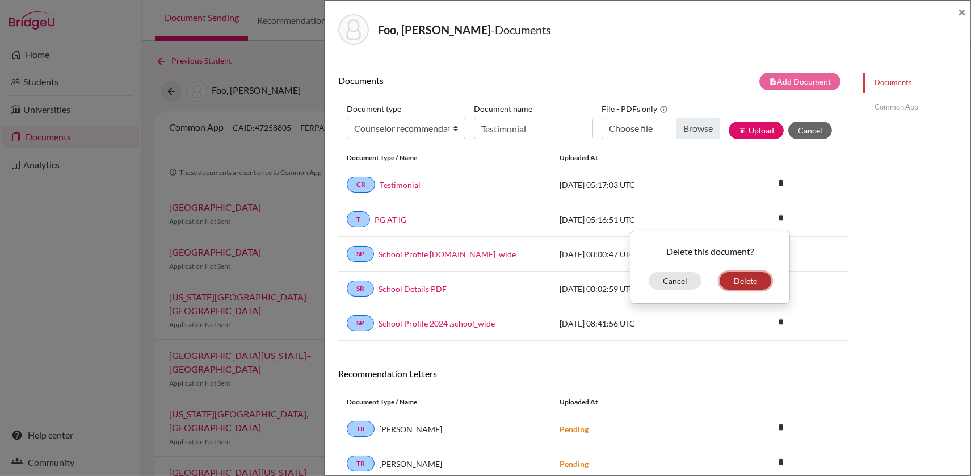
click at [737, 282] on button "Delete" at bounding box center [746, 281] width 52 height 18
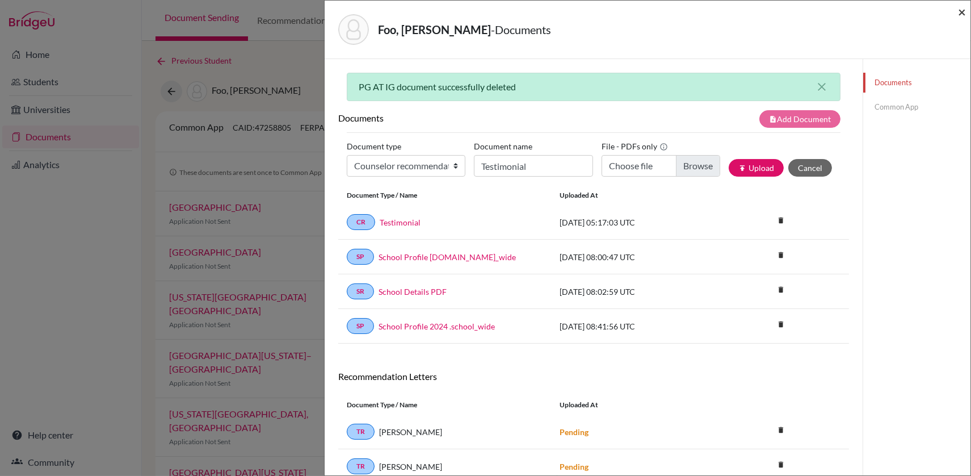
click at [961, 14] on span "×" at bounding box center [962, 11] width 8 height 16
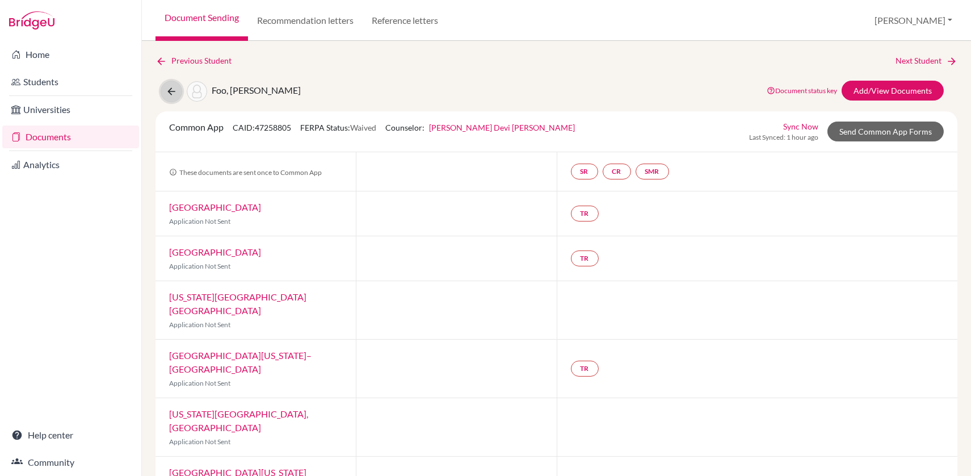
click at [169, 95] on icon at bounding box center [171, 91] width 11 height 11
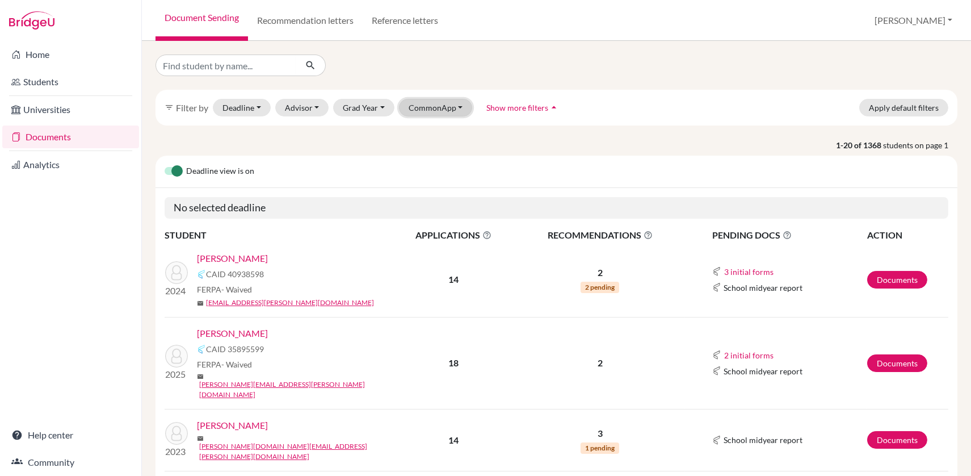
click at [433, 110] on button "CommonApp" at bounding box center [436, 108] width 74 height 18
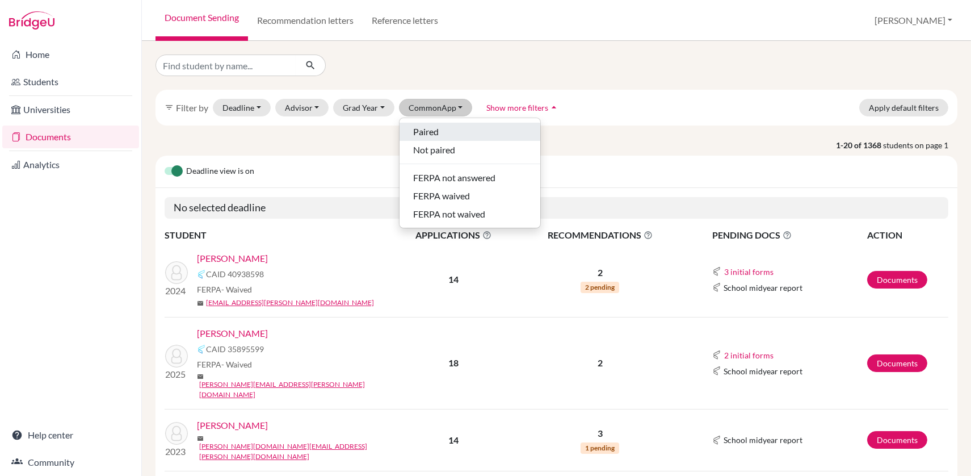
click at [426, 135] on span "Paired" at bounding box center [426, 132] width 26 height 14
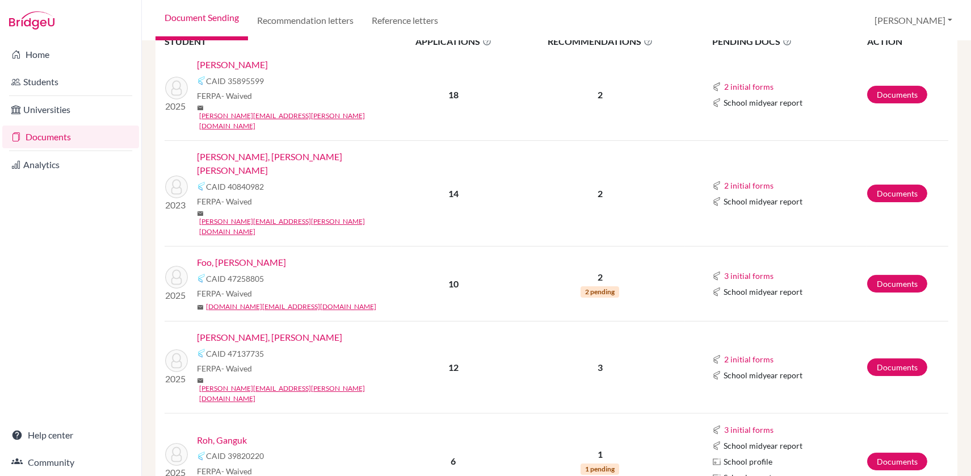
scroll to position [378, 0]
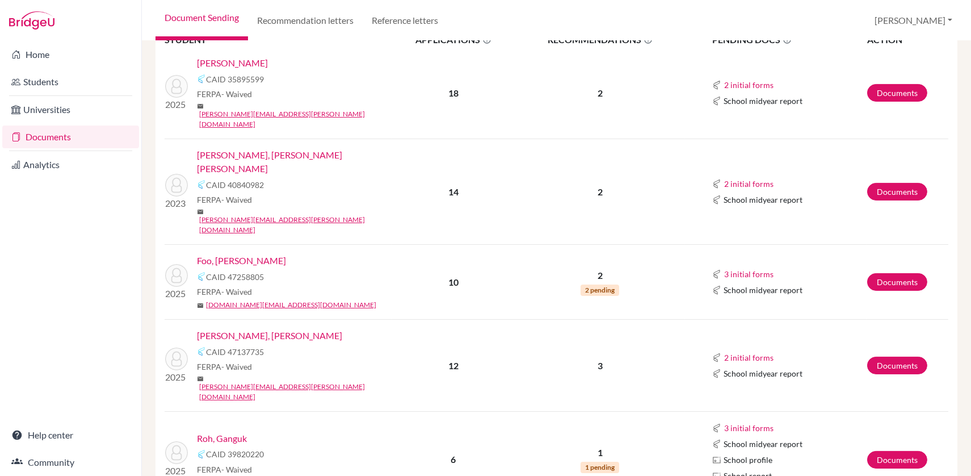
click at [241, 329] on link "[PERSON_NAME], [PERSON_NAME]" at bounding box center [269, 336] width 145 height 14
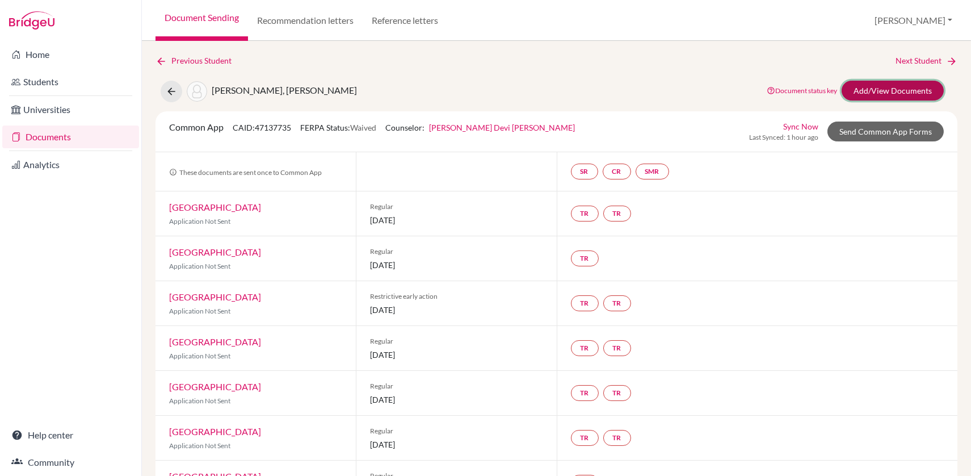
click at [910, 95] on link "Add/View Documents" at bounding box center [893, 91] width 102 height 20
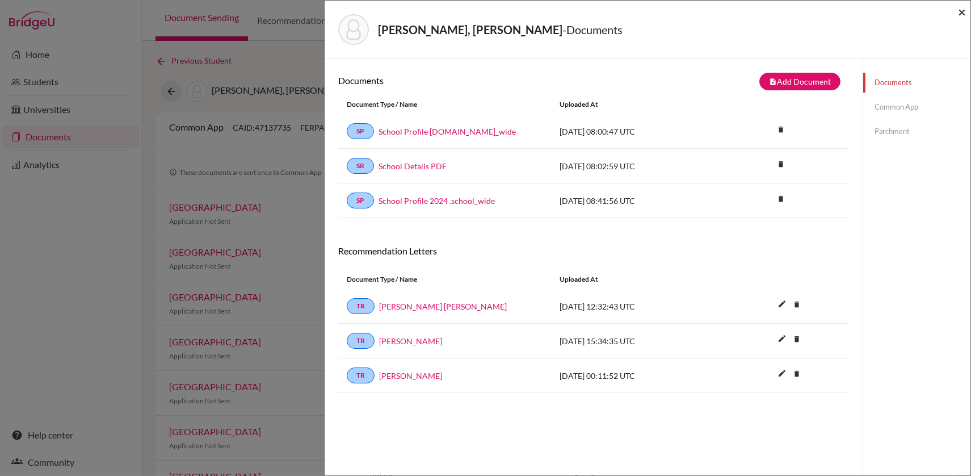
click at [963, 15] on span "×" at bounding box center [962, 11] width 8 height 16
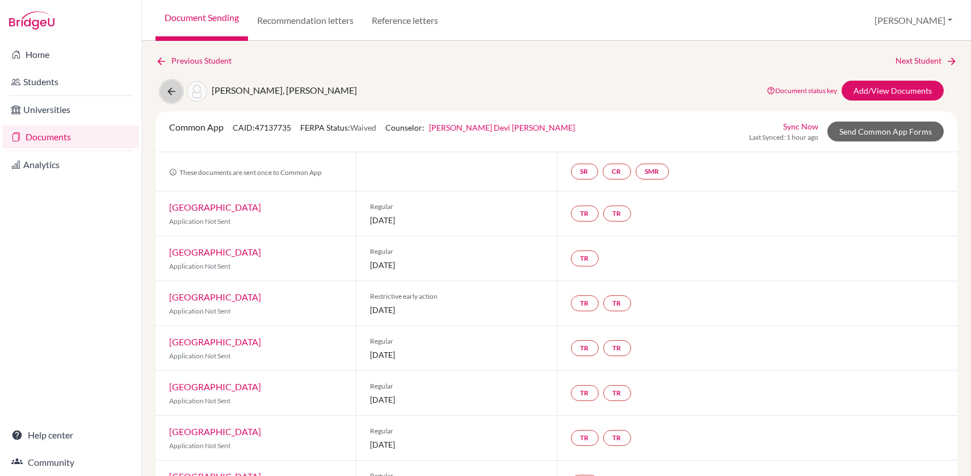
click at [171, 92] on icon at bounding box center [171, 91] width 11 height 11
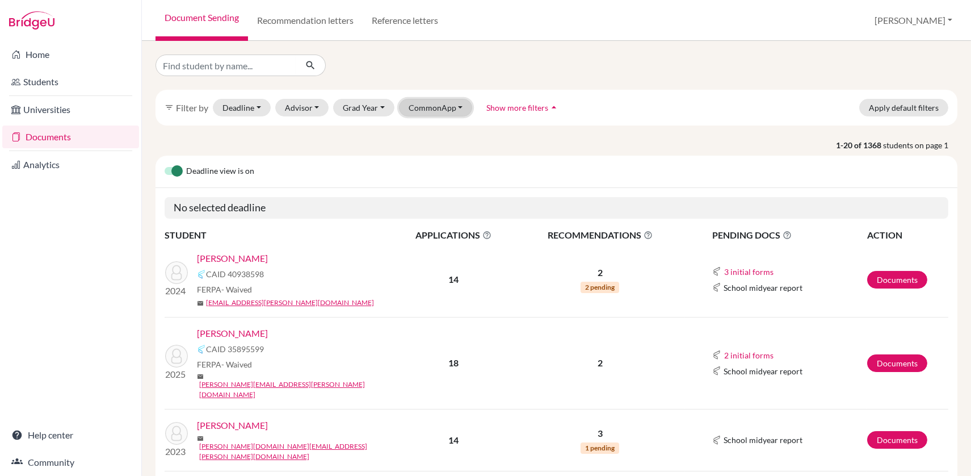
click at [443, 106] on button "CommonApp" at bounding box center [436, 108] width 74 height 18
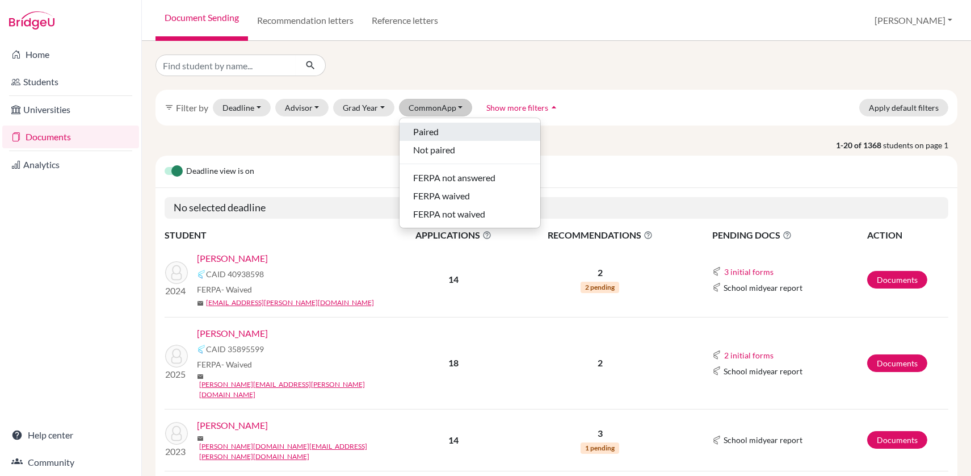
click at [425, 134] on span "Paired" at bounding box center [426, 132] width 26 height 14
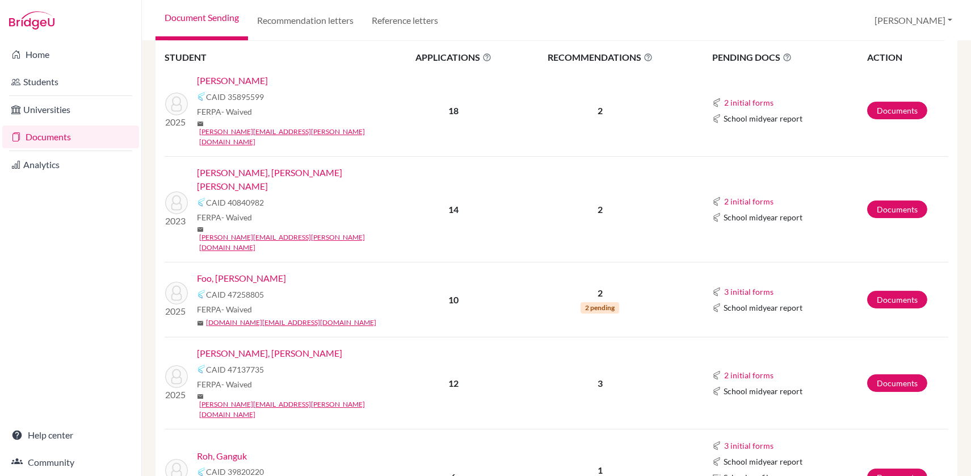
scroll to position [441, 0]
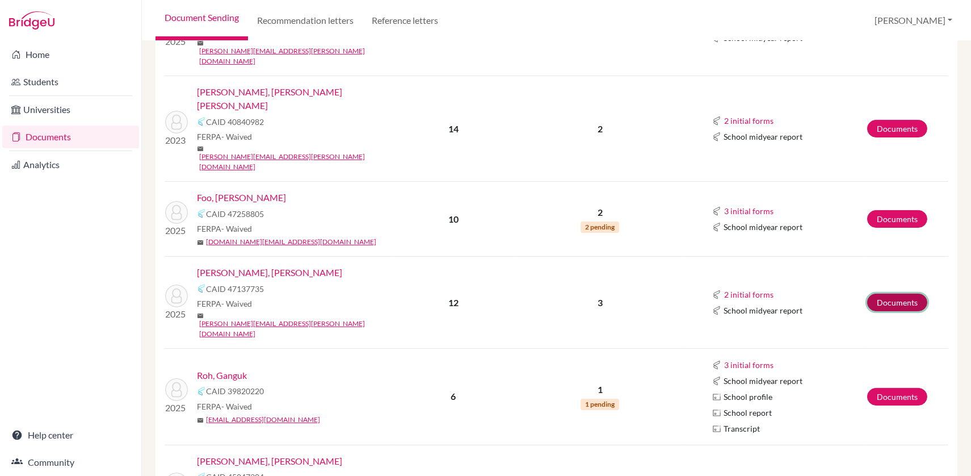
click at [891, 293] on link "Documents" at bounding box center [897, 302] width 60 height 18
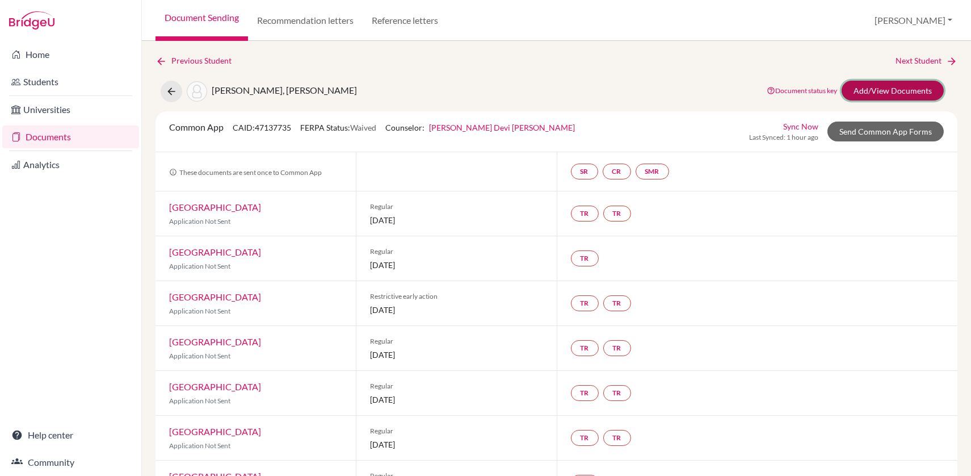
click at [906, 93] on link "Add/View Documents" at bounding box center [893, 91] width 102 height 20
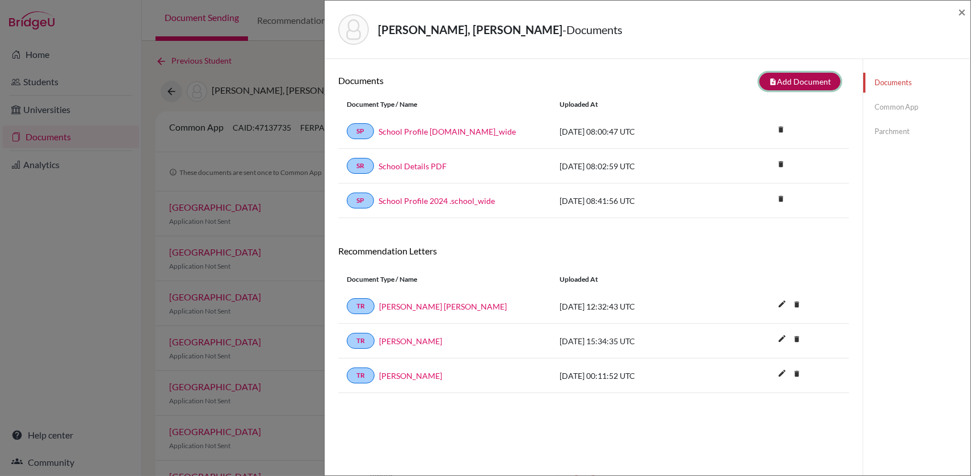
click at [817, 85] on button "note_add Add Document" at bounding box center [799, 82] width 81 height 18
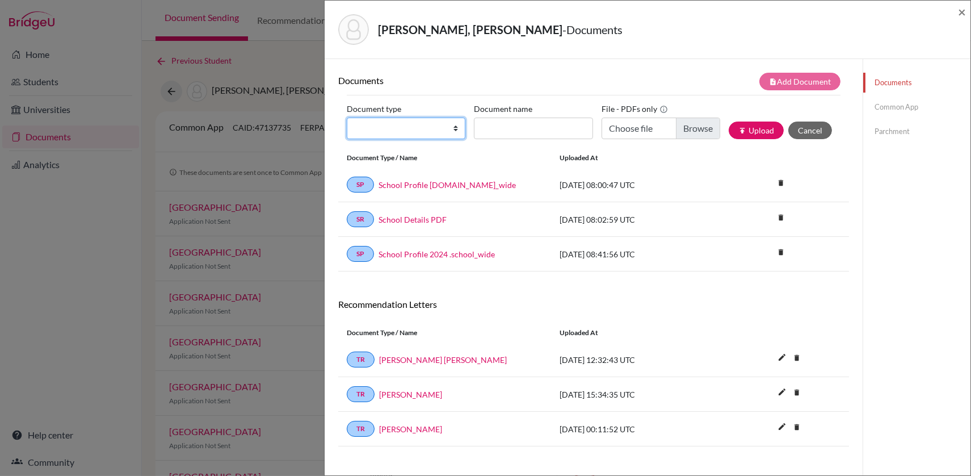
click at [438, 129] on select "Change explanation for Common App reports Counselor recommendation Internationa…" at bounding box center [406, 128] width 119 height 22
select select "2"
click at [347, 117] on select "Change explanation for Common App reports Counselor recommendation Internationa…" at bounding box center [406, 128] width 119 height 22
click at [540, 114] on div "Document name" at bounding box center [537, 119] width 127 height 39
click at [536, 123] on input "Document name" at bounding box center [533, 128] width 119 height 22
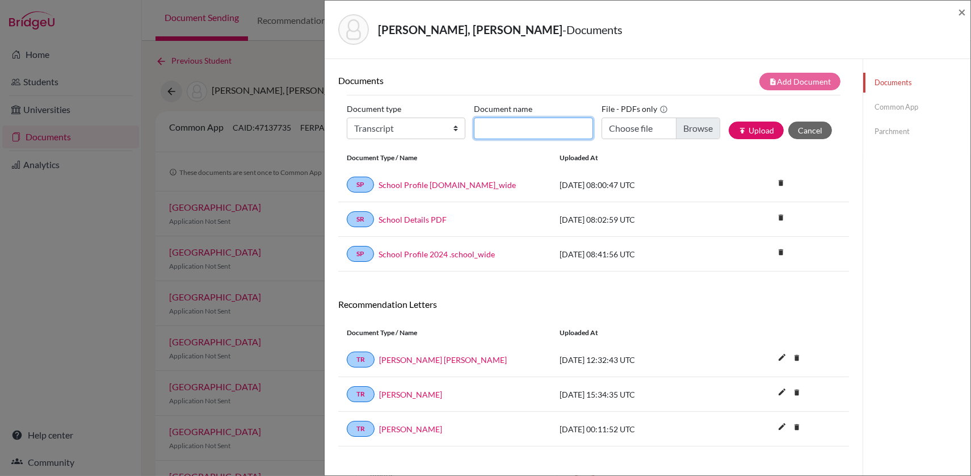
type input "PG AT IG"
click at [685, 124] on input "Choose file" at bounding box center [661, 128] width 119 height 22
type input "C:\fakepath\Bono Jakub Gajdek PG AT IG.pdf"
click at [754, 133] on button "publish Upload" at bounding box center [756, 130] width 55 height 18
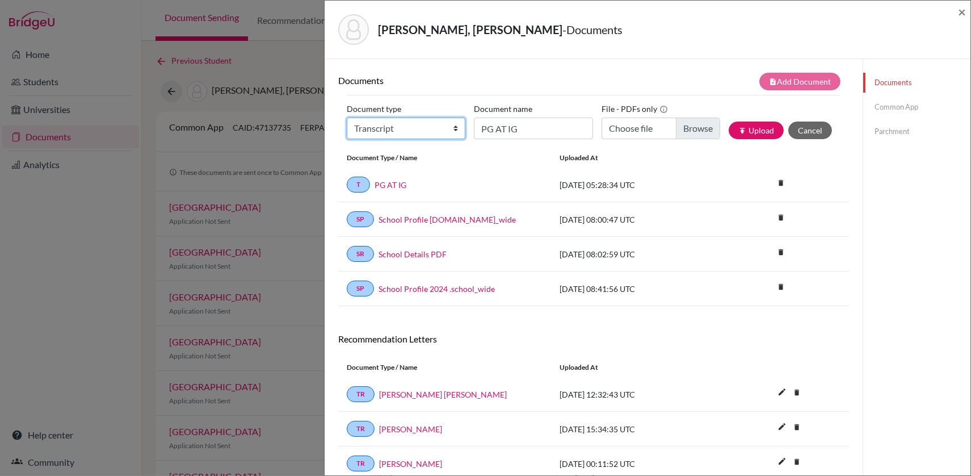
click at [450, 131] on select "Change explanation for Common App reports Counselor recommendation Internationa…" at bounding box center [406, 128] width 119 height 22
select select "4"
click at [347, 117] on select "Change explanation for Common App reports Counselor recommendation Internationa…" at bounding box center [406, 128] width 119 height 22
click at [515, 132] on input "PG AT IG" at bounding box center [533, 128] width 119 height 22
type input "Testimonial"
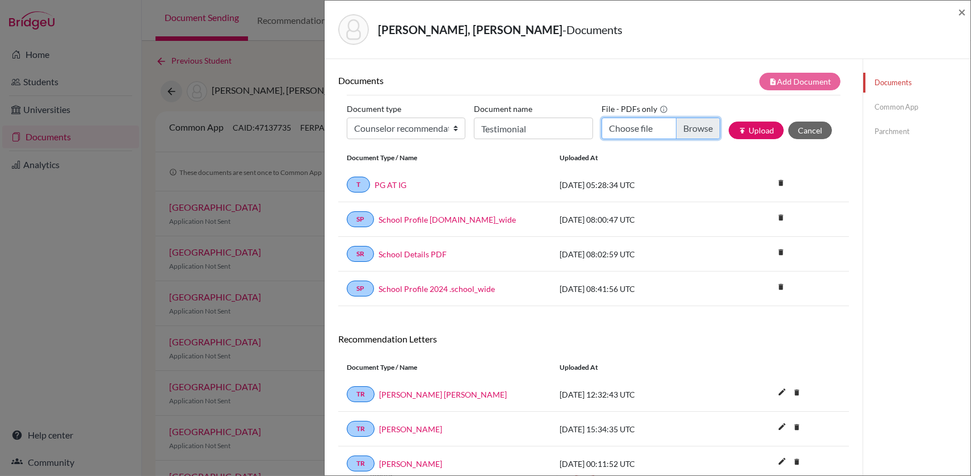
click at [698, 129] on input "Choose file" at bounding box center [661, 128] width 119 height 22
type input "C:\fakepath\Bono Jakub Gajdek Testimonial.pdf"
click at [752, 128] on button "publish Upload" at bounding box center [756, 130] width 55 height 18
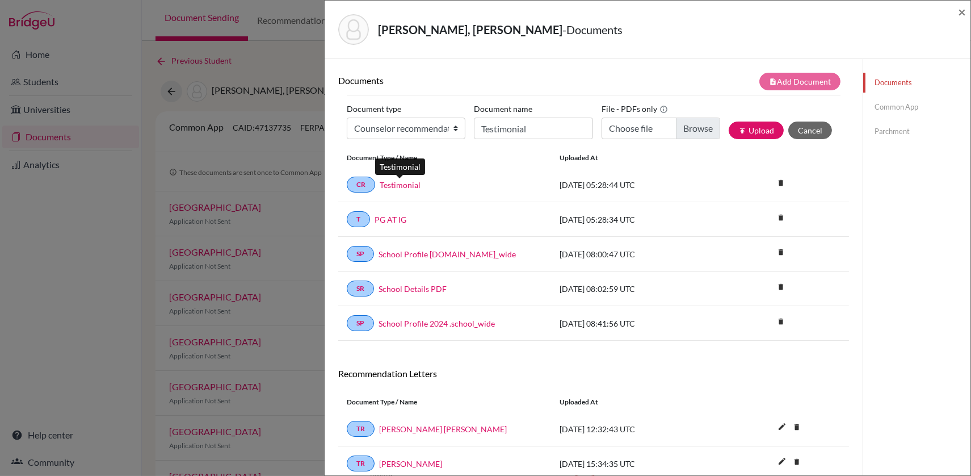
click at [406, 183] on link "Testimonial" at bounding box center [400, 185] width 41 height 12
click at [406, 187] on link "Testimonial" at bounding box center [400, 185] width 41 height 12
click at [396, 223] on link "PG AT IG" at bounding box center [391, 219] width 32 height 12
drag, startPoint x: 959, startPoint y: 10, endPoint x: 951, endPoint y: 13, distance: 8.4
click at [960, 10] on span "×" at bounding box center [962, 11] width 8 height 16
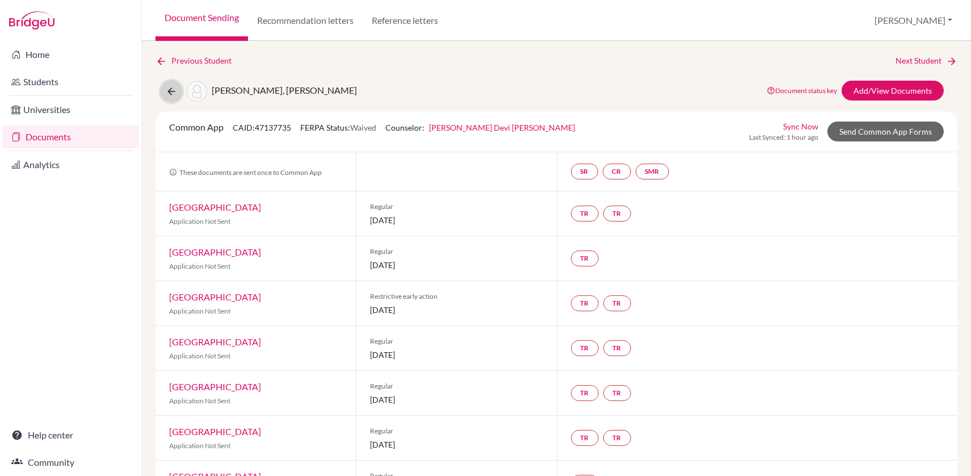
click at [163, 95] on button at bounding box center [172, 92] width 22 height 22
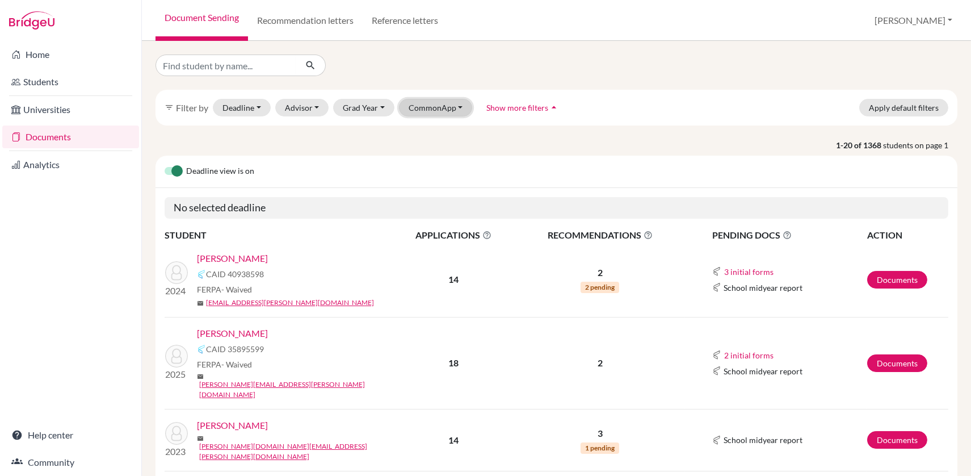
click at [444, 106] on button "CommonApp" at bounding box center [436, 108] width 74 height 18
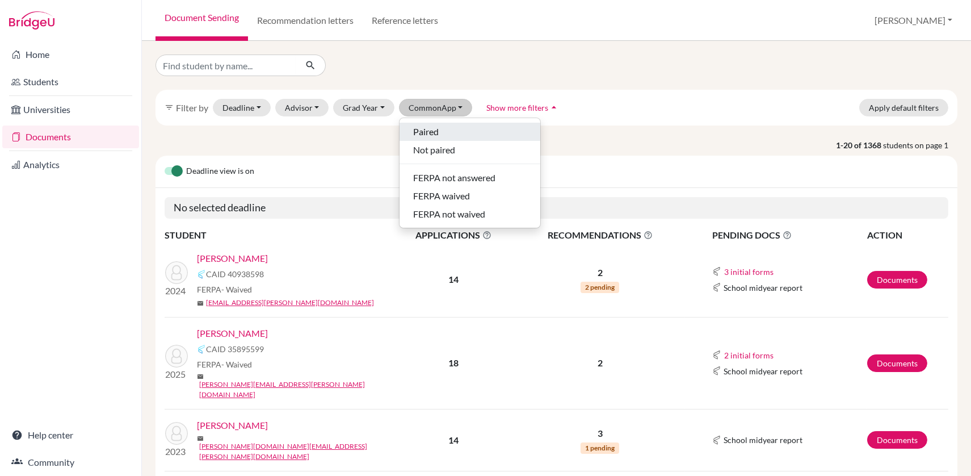
click at [448, 128] on div "Paired" at bounding box center [470, 132] width 114 height 14
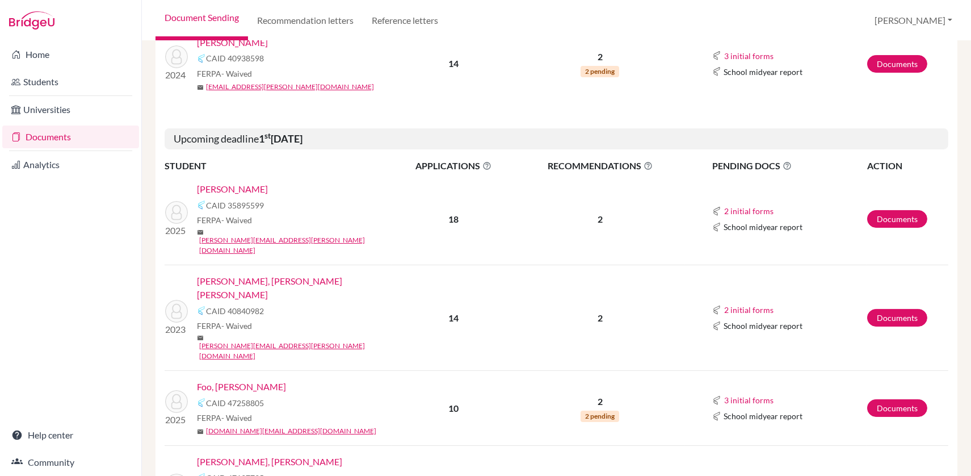
scroll to position [378, 0]
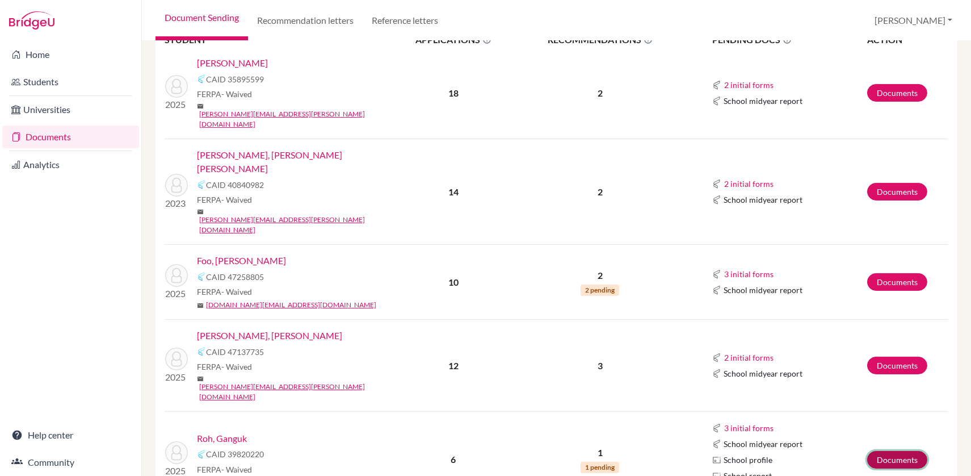
click at [889, 451] on link "Documents" at bounding box center [897, 460] width 60 height 18
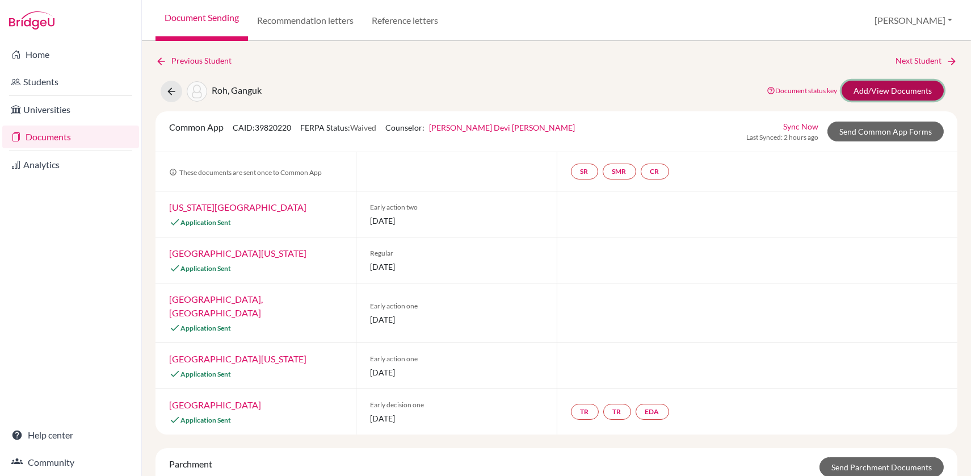
click at [903, 94] on link "Add/View Documents" at bounding box center [893, 91] width 102 height 20
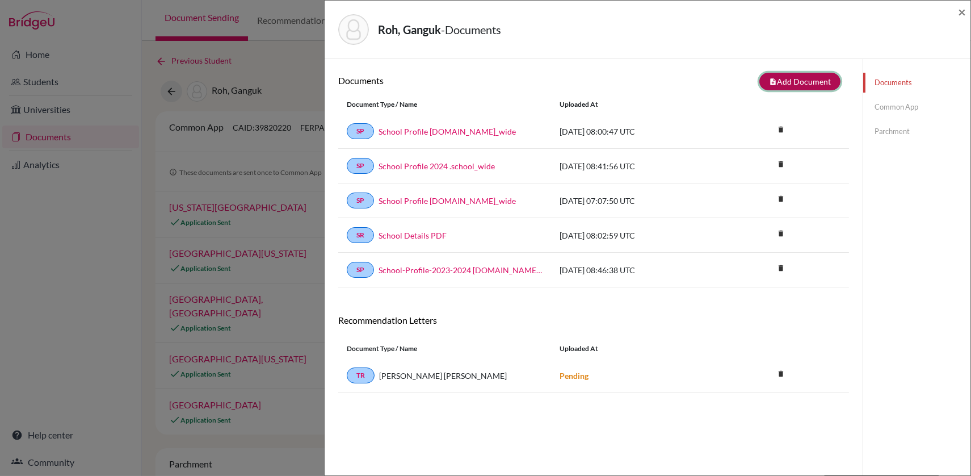
click at [795, 82] on button "note_add Add Document" at bounding box center [799, 82] width 81 height 18
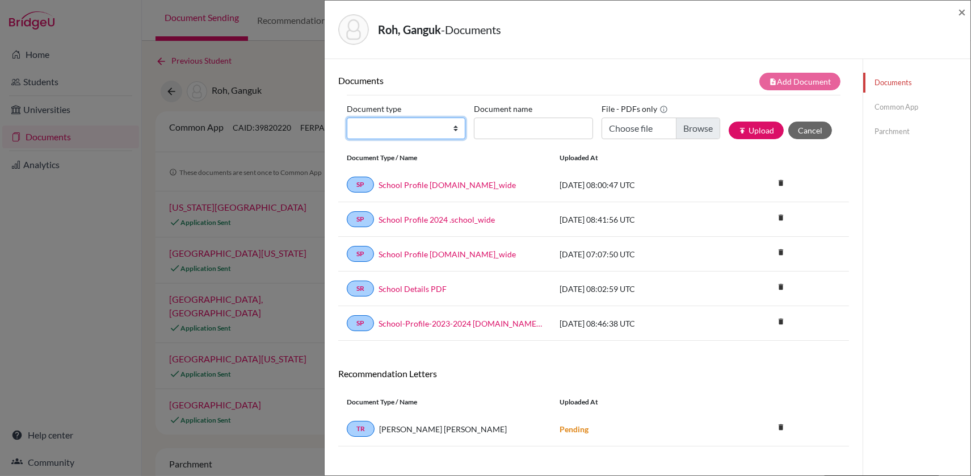
click at [451, 127] on select "Change explanation for Common App reports Counselor recommendation Internationa…" at bounding box center [406, 128] width 119 height 22
select select "2"
click at [347, 117] on select "Change explanation for Common App reports Counselor recommendation Internationa…" at bounding box center [406, 128] width 119 height 22
click at [526, 135] on input "Document name" at bounding box center [533, 128] width 119 height 22
type input "PG AT IG"
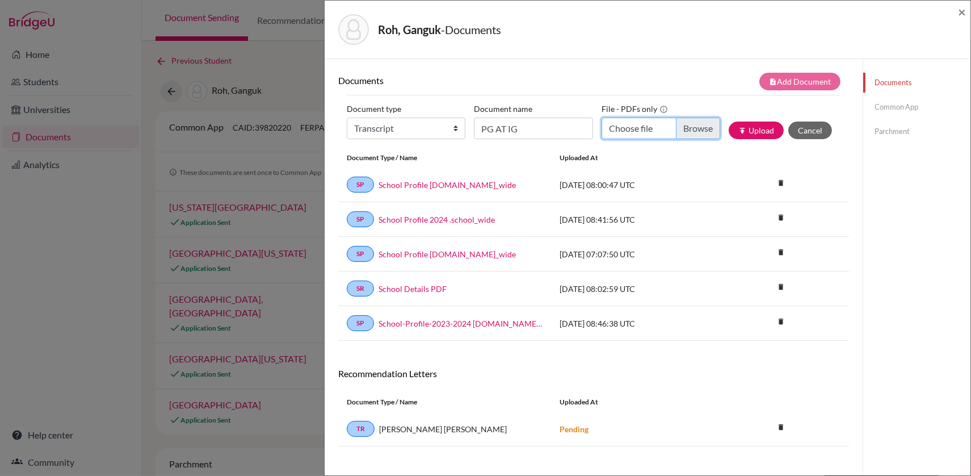
click at [690, 124] on input "Choose file" at bounding box center [661, 128] width 119 height 22
type input "C:\fakepath\Roh Ganguk PG AT IG.pdf"
click at [758, 128] on button "publish Upload" at bounding box center [756, 130] width 55 height 18
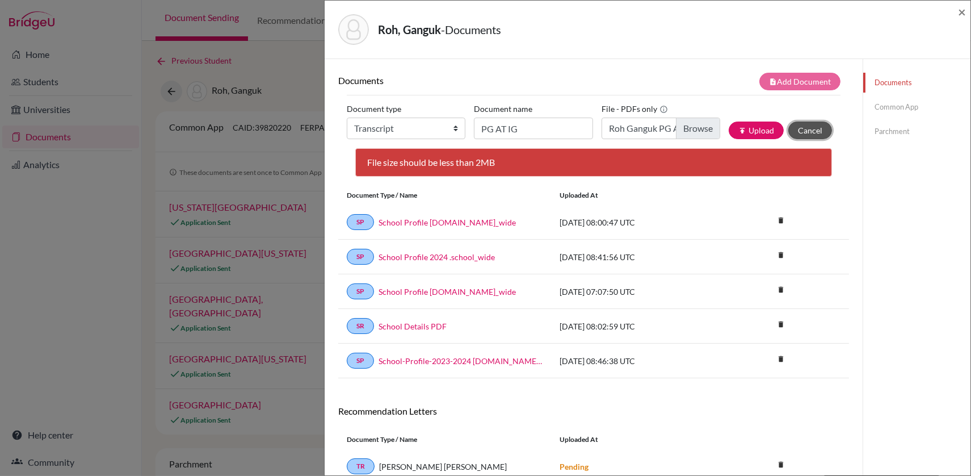
click at [800, 127] on button "Cancel" at bounding box center [810, 130] width 44 height 18
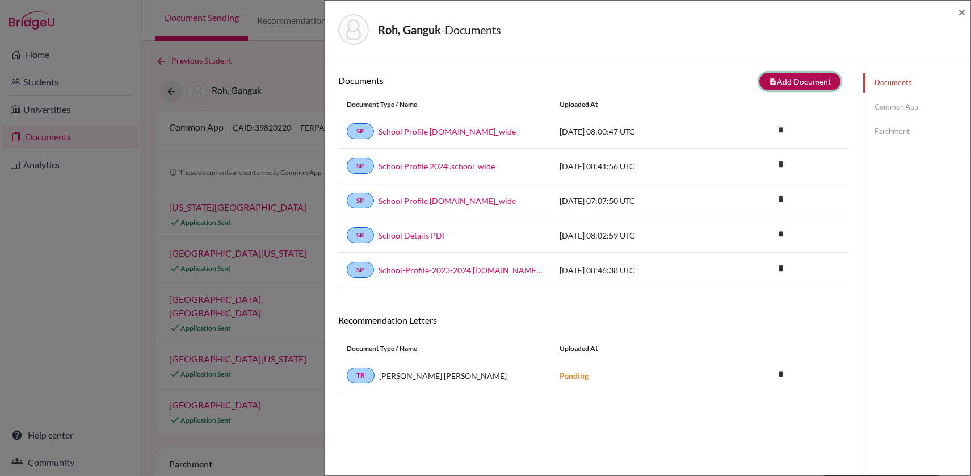
click at [794, 79] on button "note_add Add Document" at bounding box center [799, 82] width 81 height 18
select select "2"
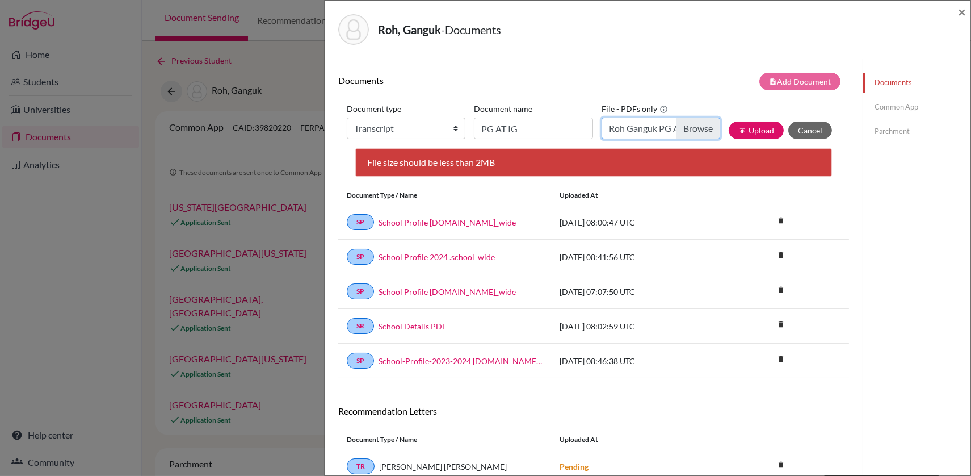
click at [690, 131] on input "Roh Ganguk PG AT IG.pdf" at bounding box center [661, 128] width 119 height 22
type input "C:\fakepath\Roh Ganguk PG AT IG.pdf"
click at [751, 133] on button "publish Upload" at bounding box center [756, 130] width 55 height 18
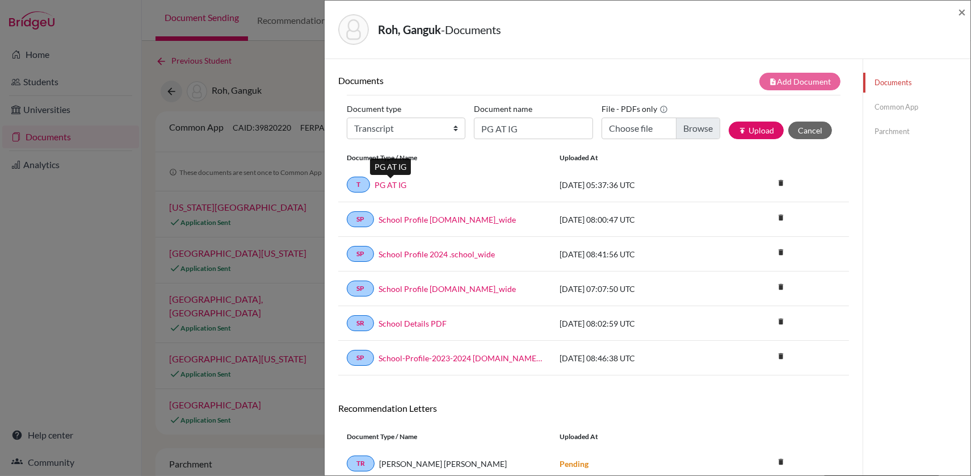
click at [395, 179] on link "PG AT IG" at bounding box center [391, 185] width 32 height 12
